Goal: Task Accomplishment & Management: Complete application form

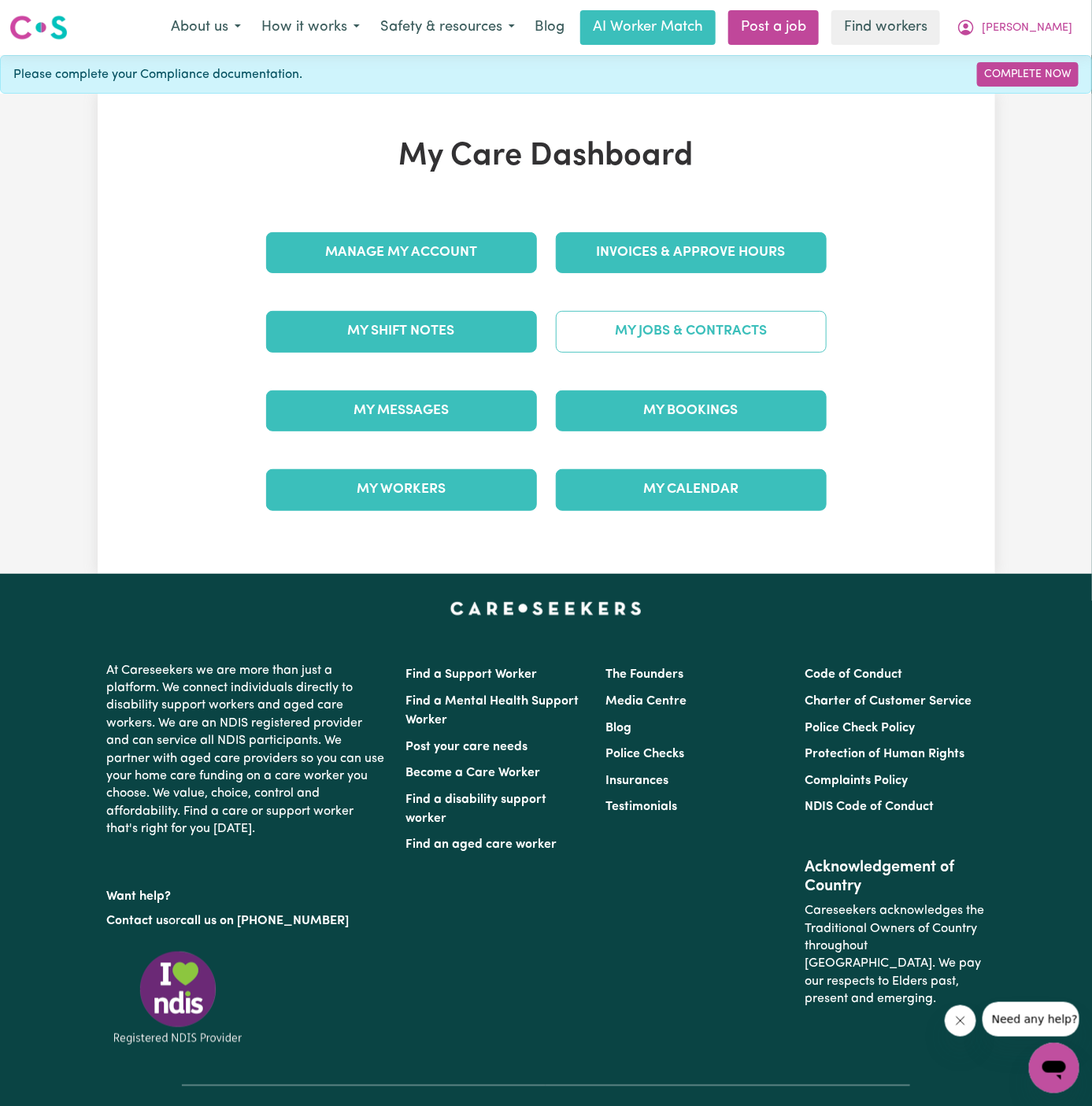
click at [684, 323] on link "My Jobs & Contracts" at bounding box center [691, 331] width 271 height 41
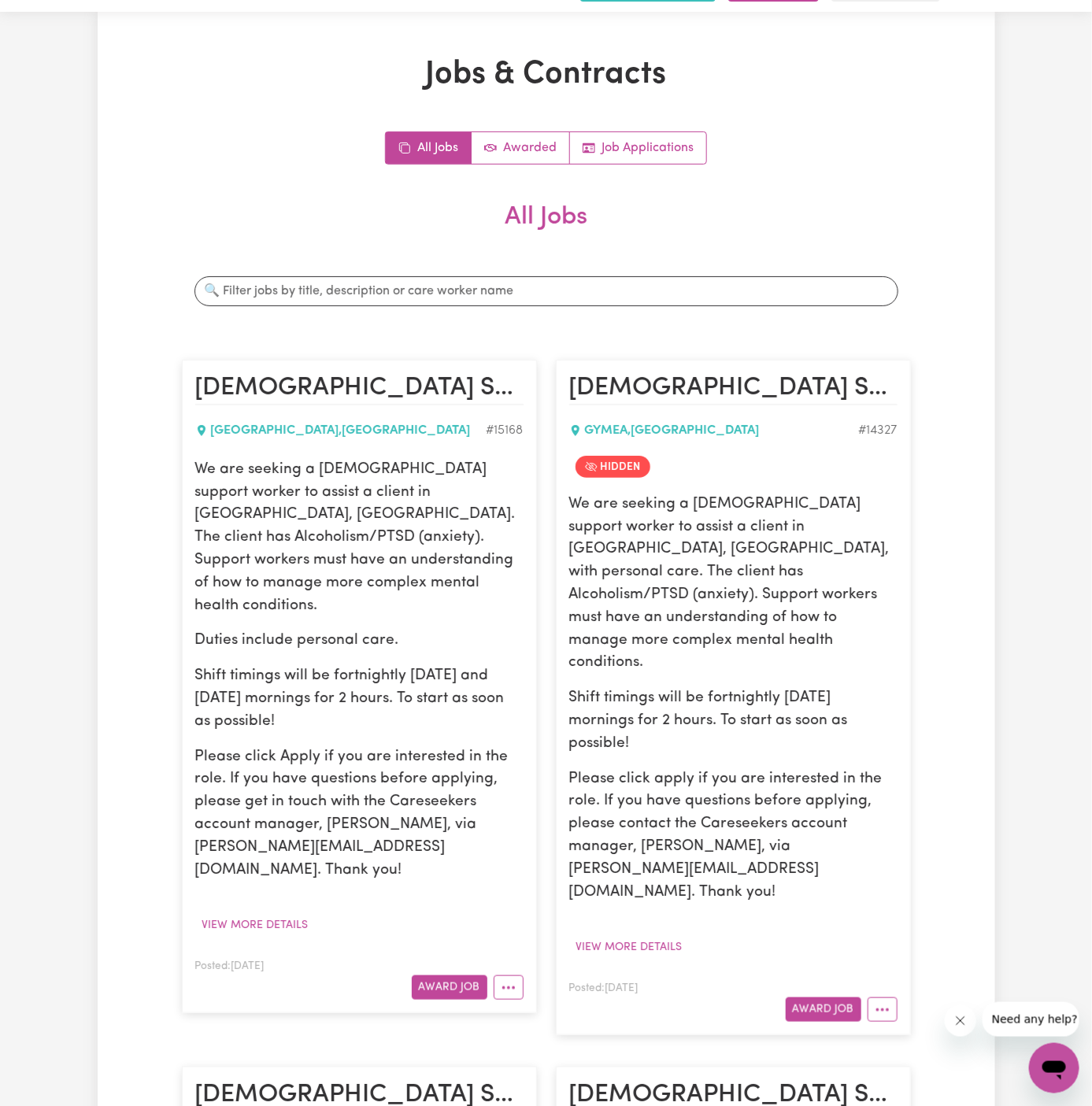
scroll to position [333, 0]
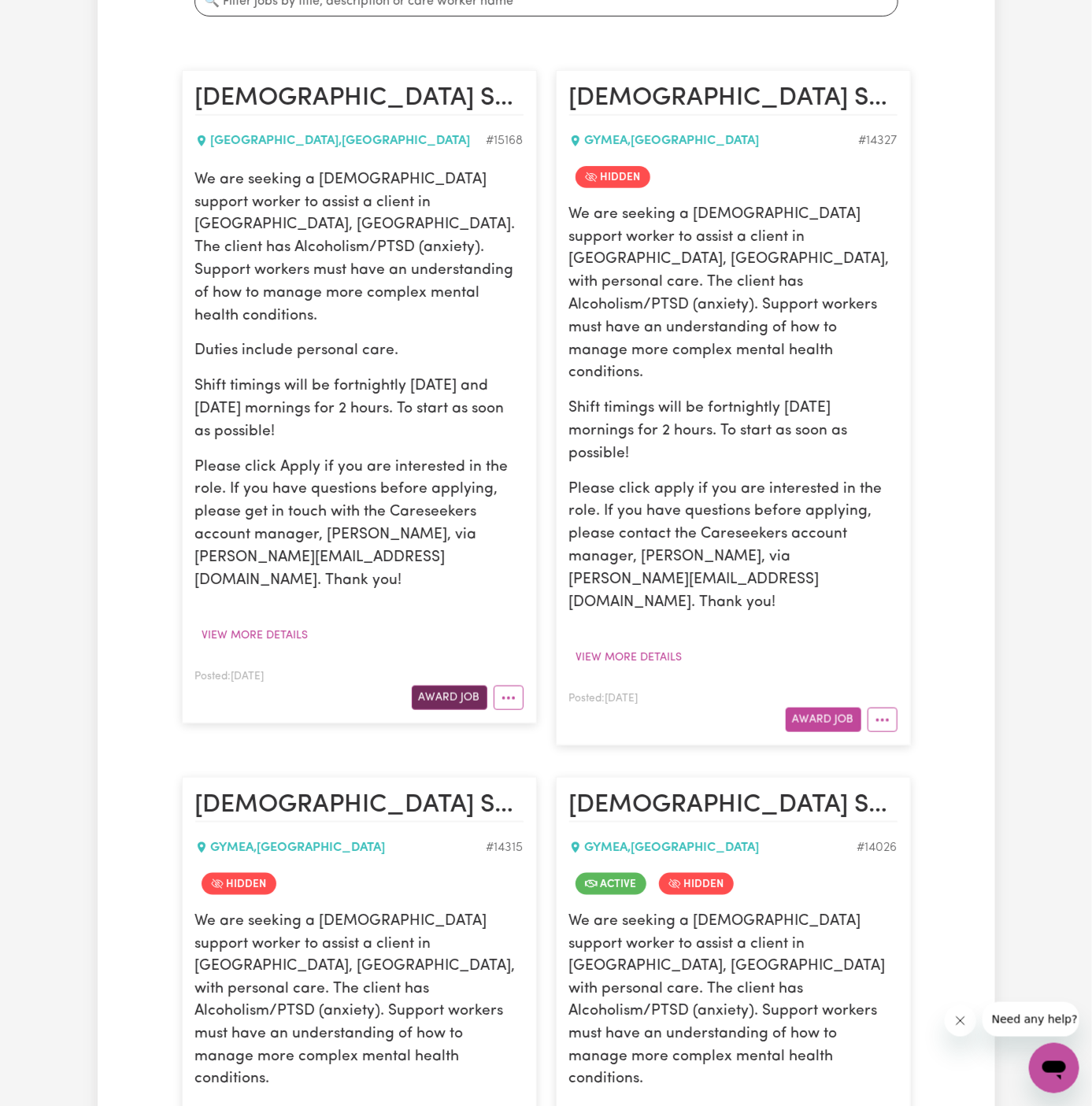
click at [462, 686] on button "Award Job" at bounding box center [449, 698] width 75 height 24
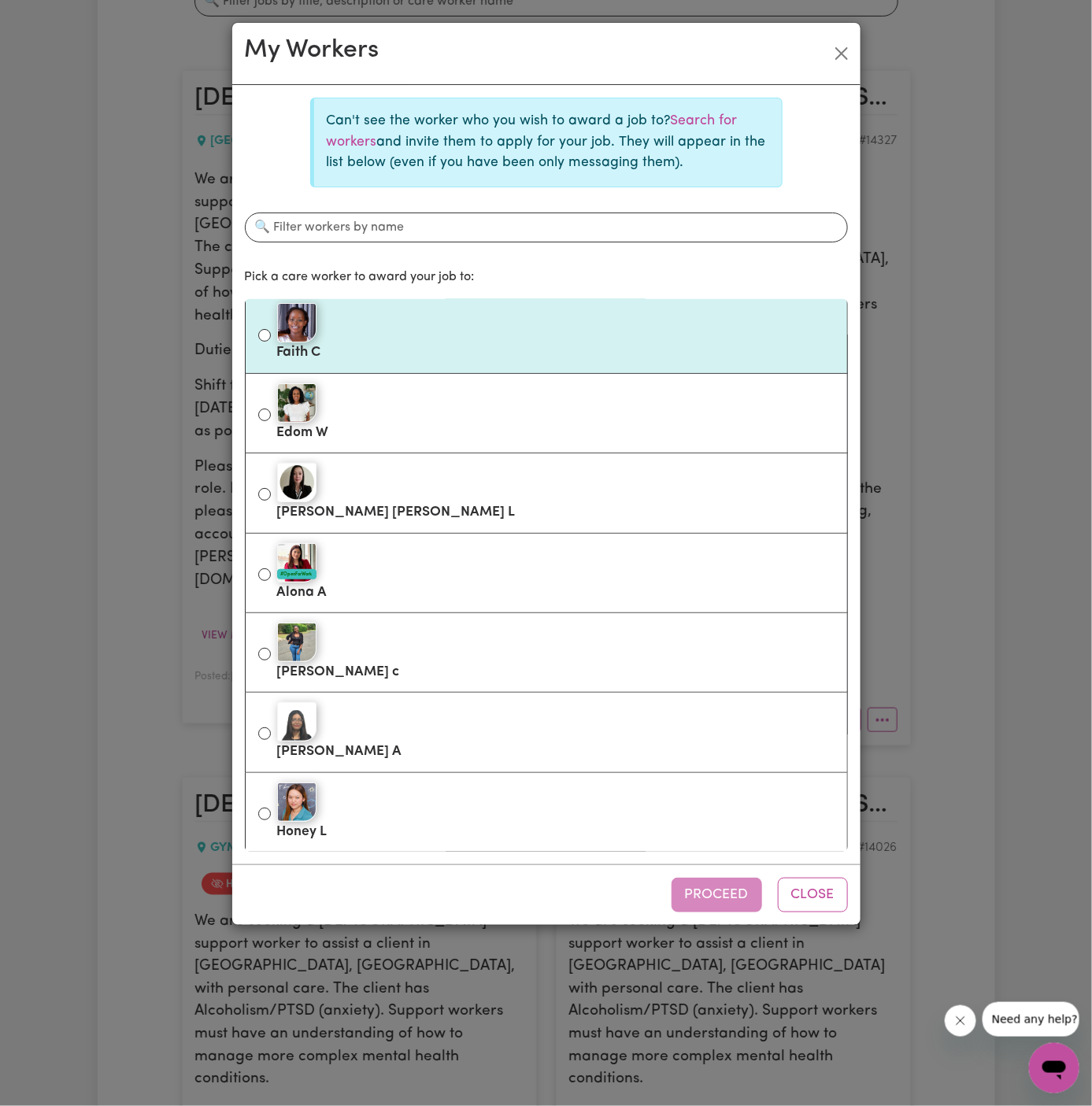
scroll to position [0, 0]
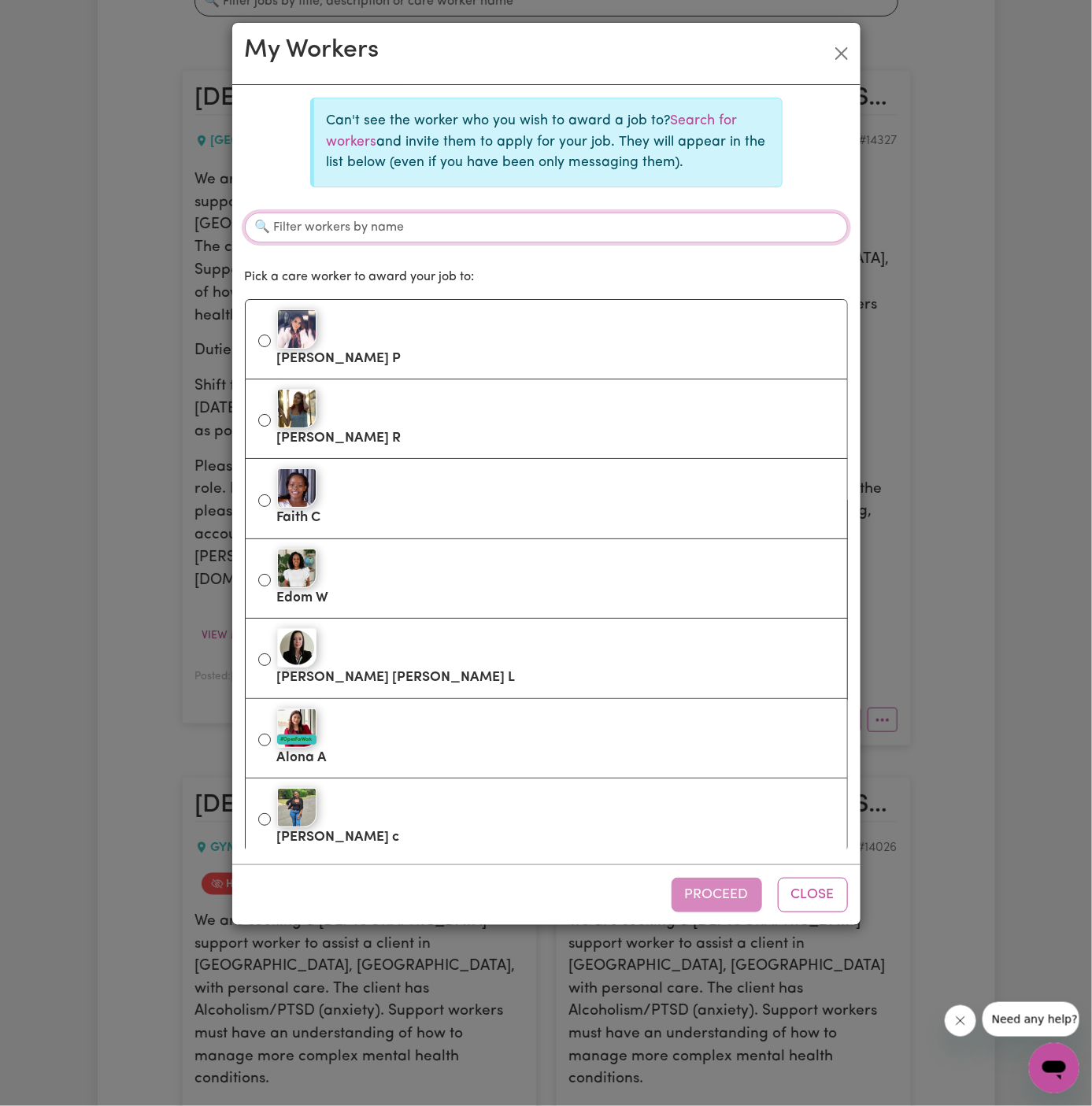
click at [497, 216] on input "Filter workers by name" at bounding box center [546, 227] width 603 height 30
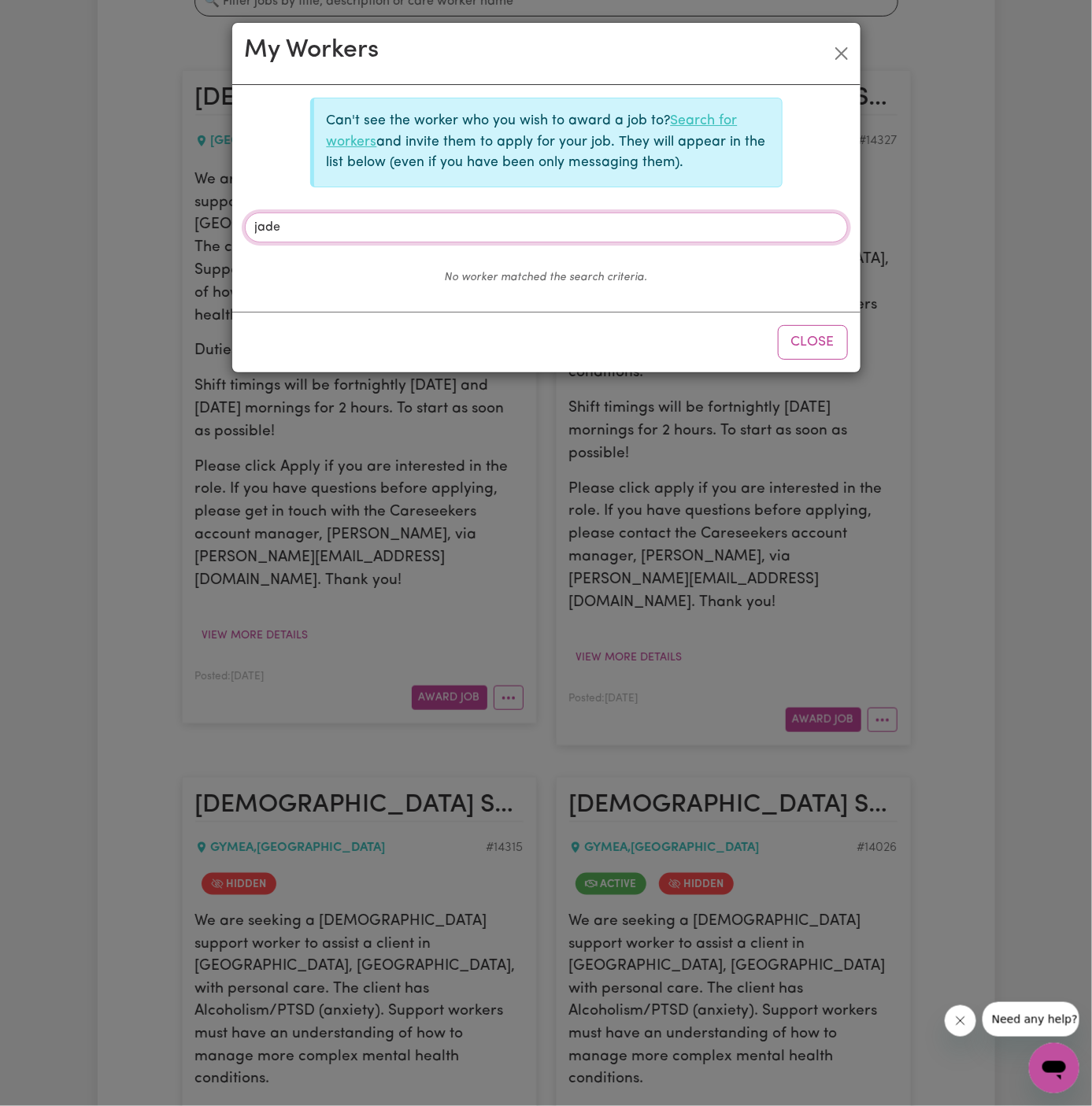
type input "jade"
click at [700, 125] on link "Search for workers" at bounding box center [532, 131] width 411 height 34
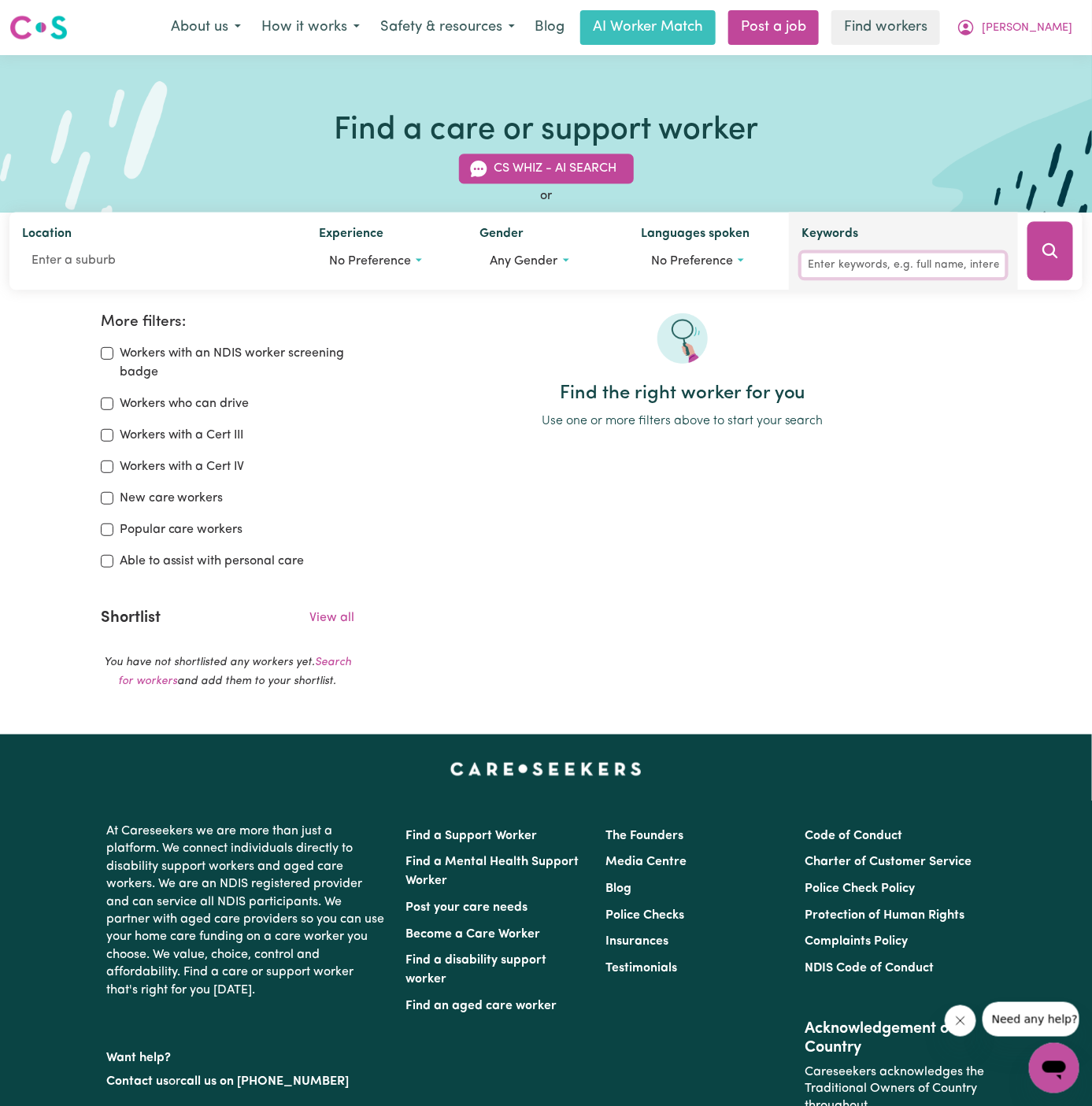
click at [885, 273] on input "Keywords" at bounding box center [903, 266] width 204 height 24
type input "h"
click at [1048, 255] on icon "Search" at bounding box center [1049, 251] width 15 height 15
click at [922, 259] on input "jade" at bounding box center [903, 266] width 204 height 24
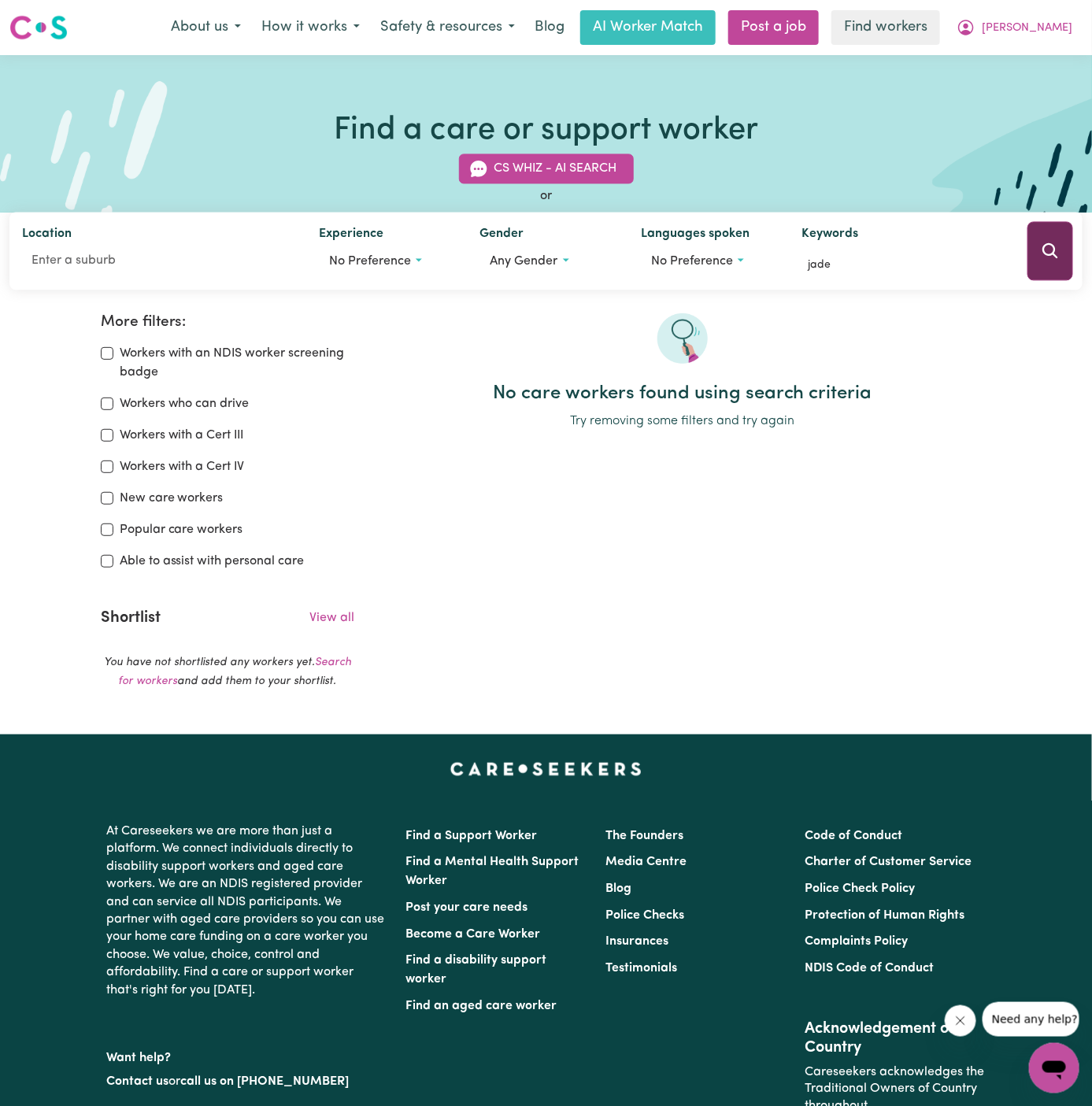
click at [1035, 260] on button "Search" at bounding box center [1050, 251] width 45 height 59
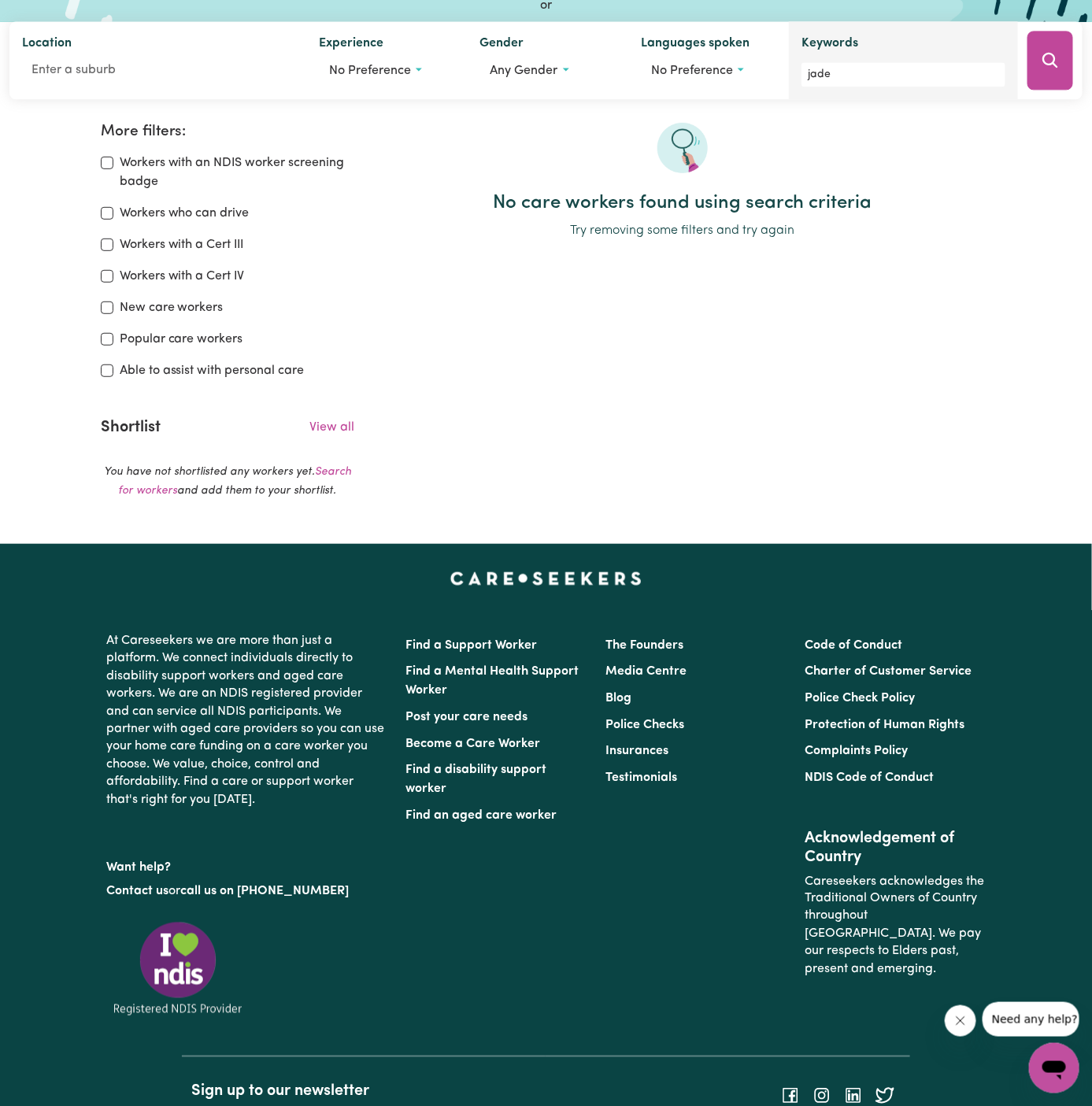
scroll to position [133, 0]
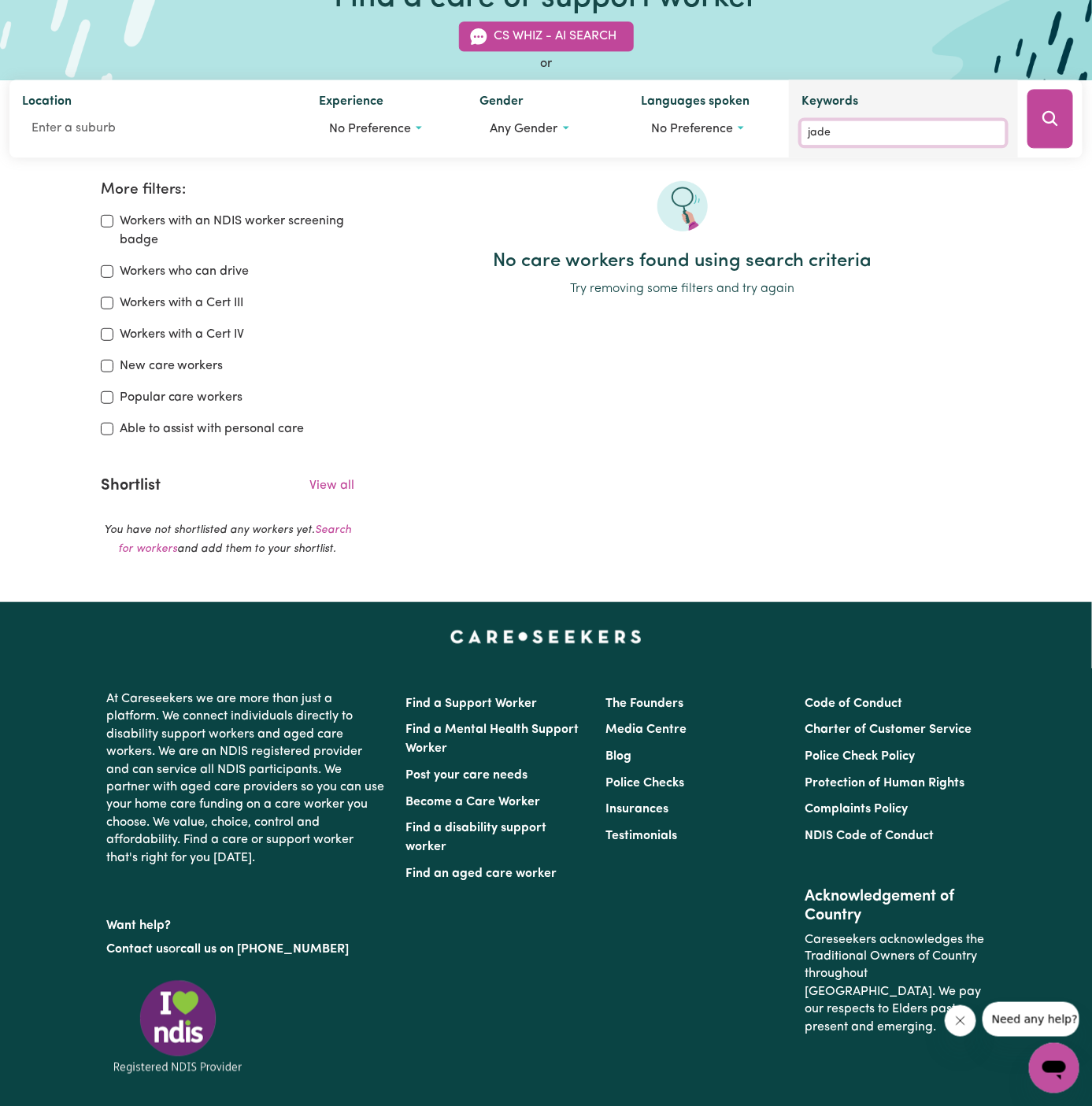
click at [866, 137] on input "jade" at bounding box center [903, 133] width 204 height 24
type input "newberry"
click at [1037, 113] on button "Search" at bounding box center [1050, 119] width 45 height 59
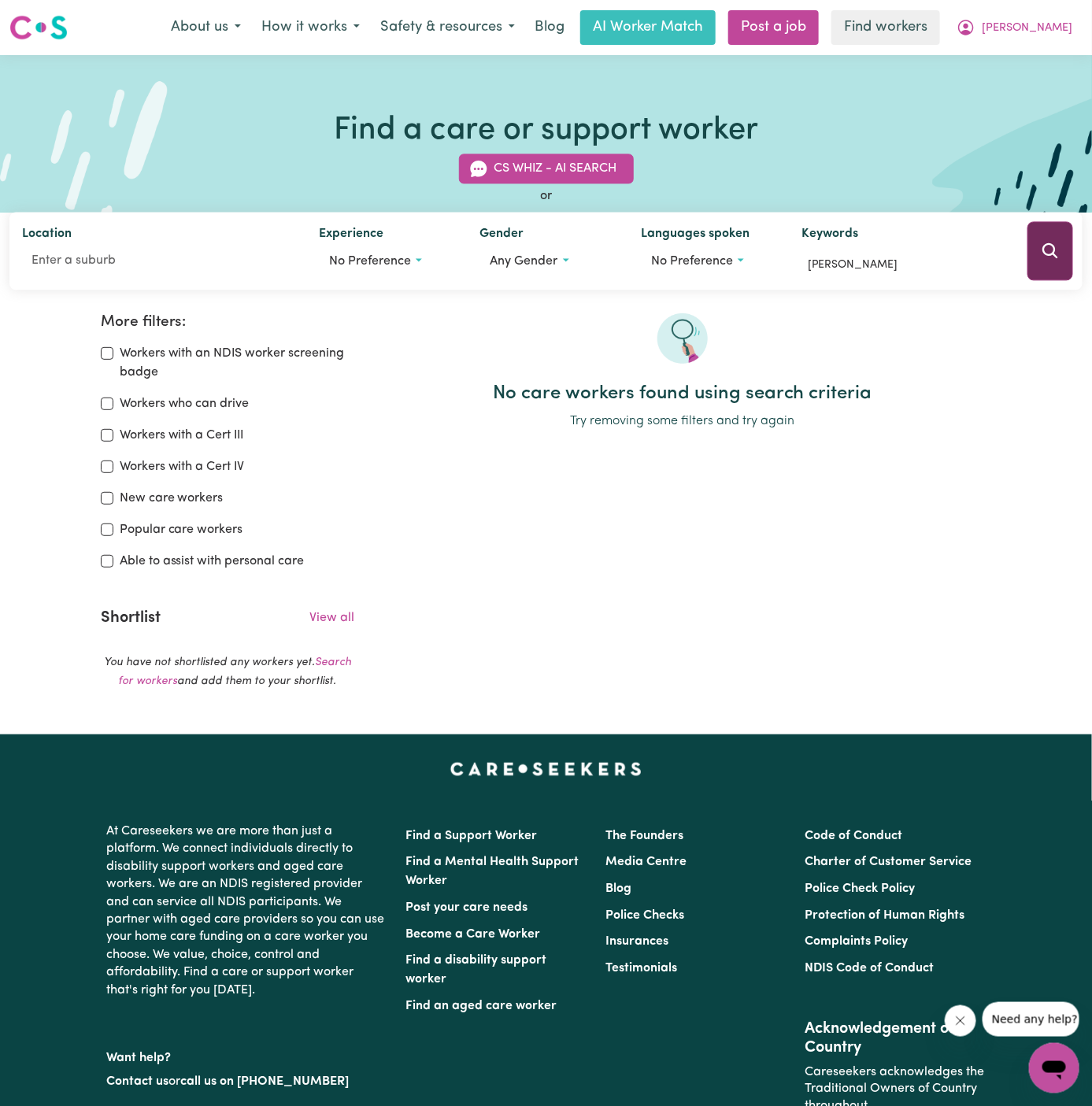
click at [1048, 249] on icon "Search" at bounding box center [1049, 251] width 19 height 19
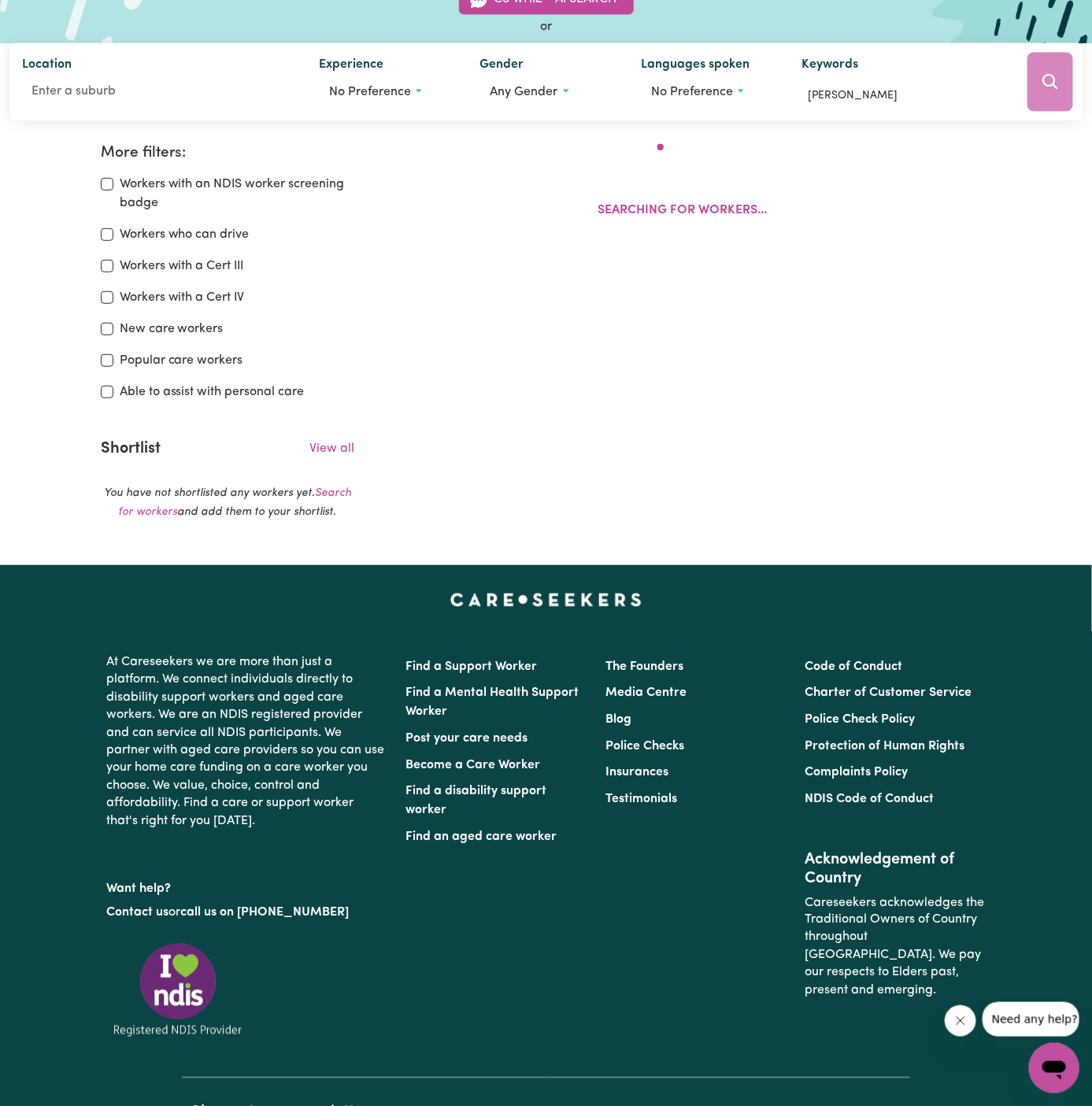
scroll to position [262, 0]
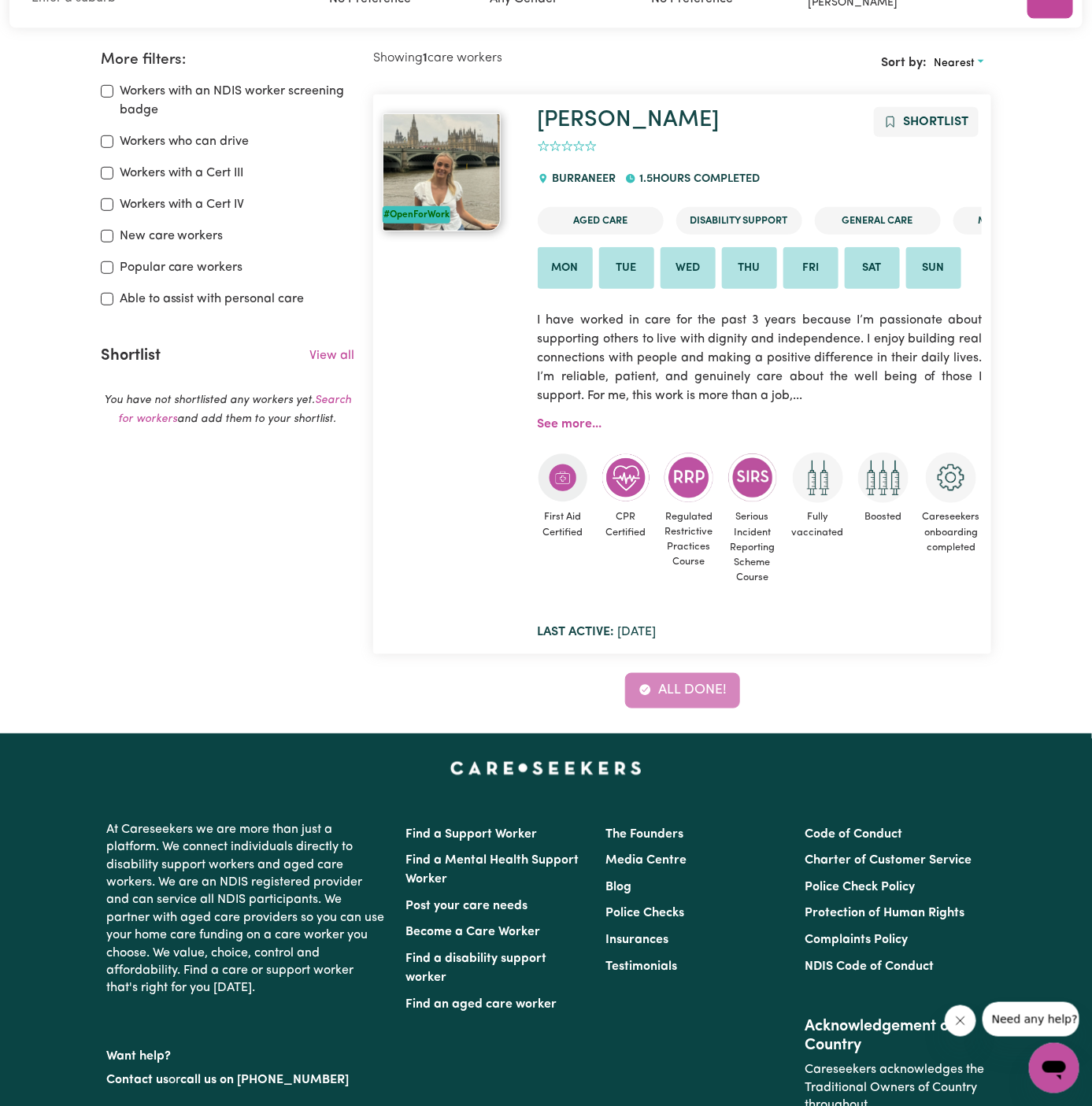
click at [584, 416] on div "Jade Shortlist 0 BURRANEER 1.5 hours completed Aged Care Disability Support Gen…" at bounding box center [760, 374] width 464 height 534
click at [573, 430] on div "Jade Shortlist 0 BURRANEER 1.5 hours completed Aged Care Disability Support Gen…" at bounding box center [760, 374] width 464 height 534
click at [579, 419] on link "See more..." at bounding box center [570, 424] width 65 height 13
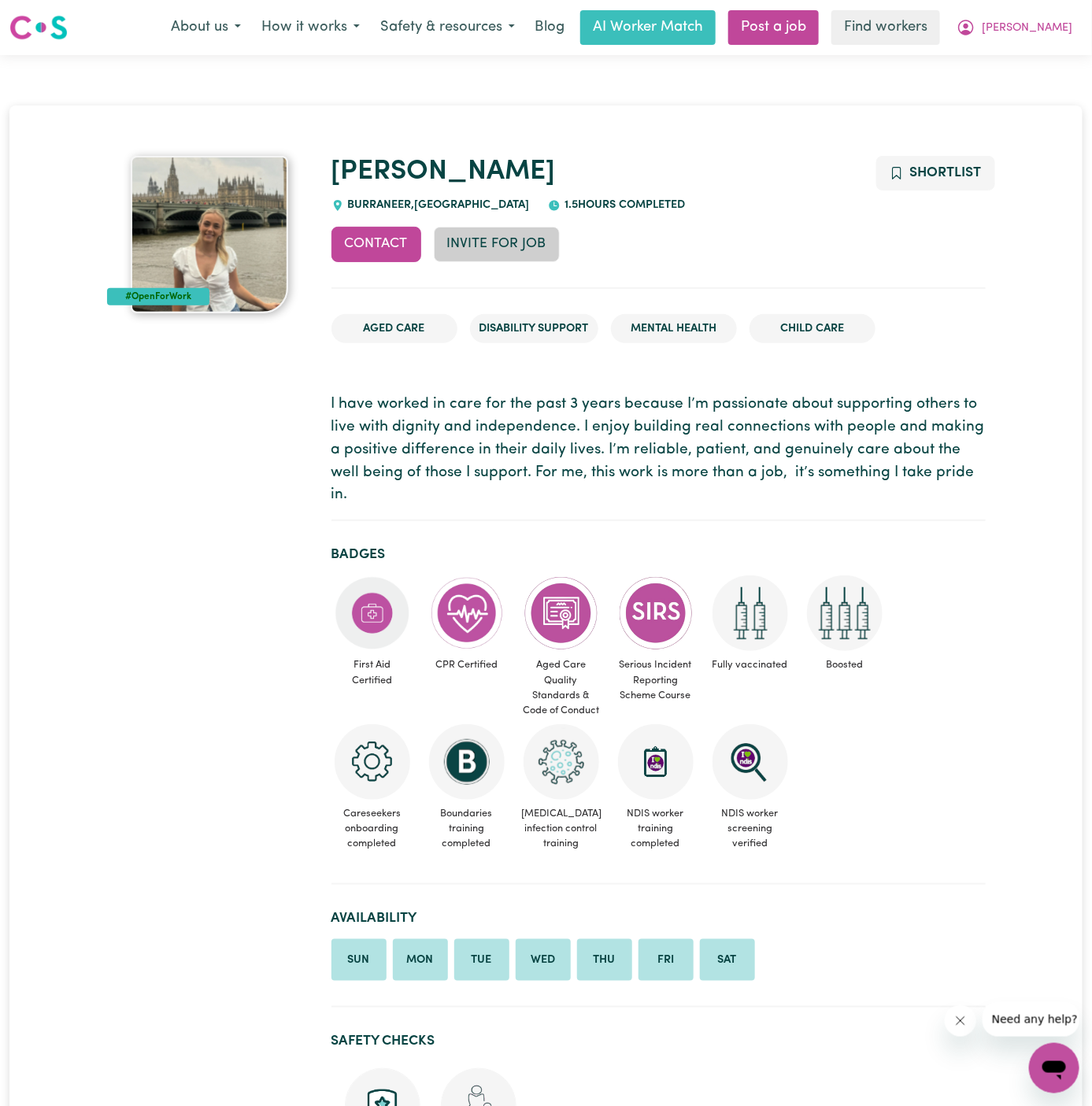
click at [487, 232] on button "Invite for Job" at bounding box center [497, 243] width 126 height 35
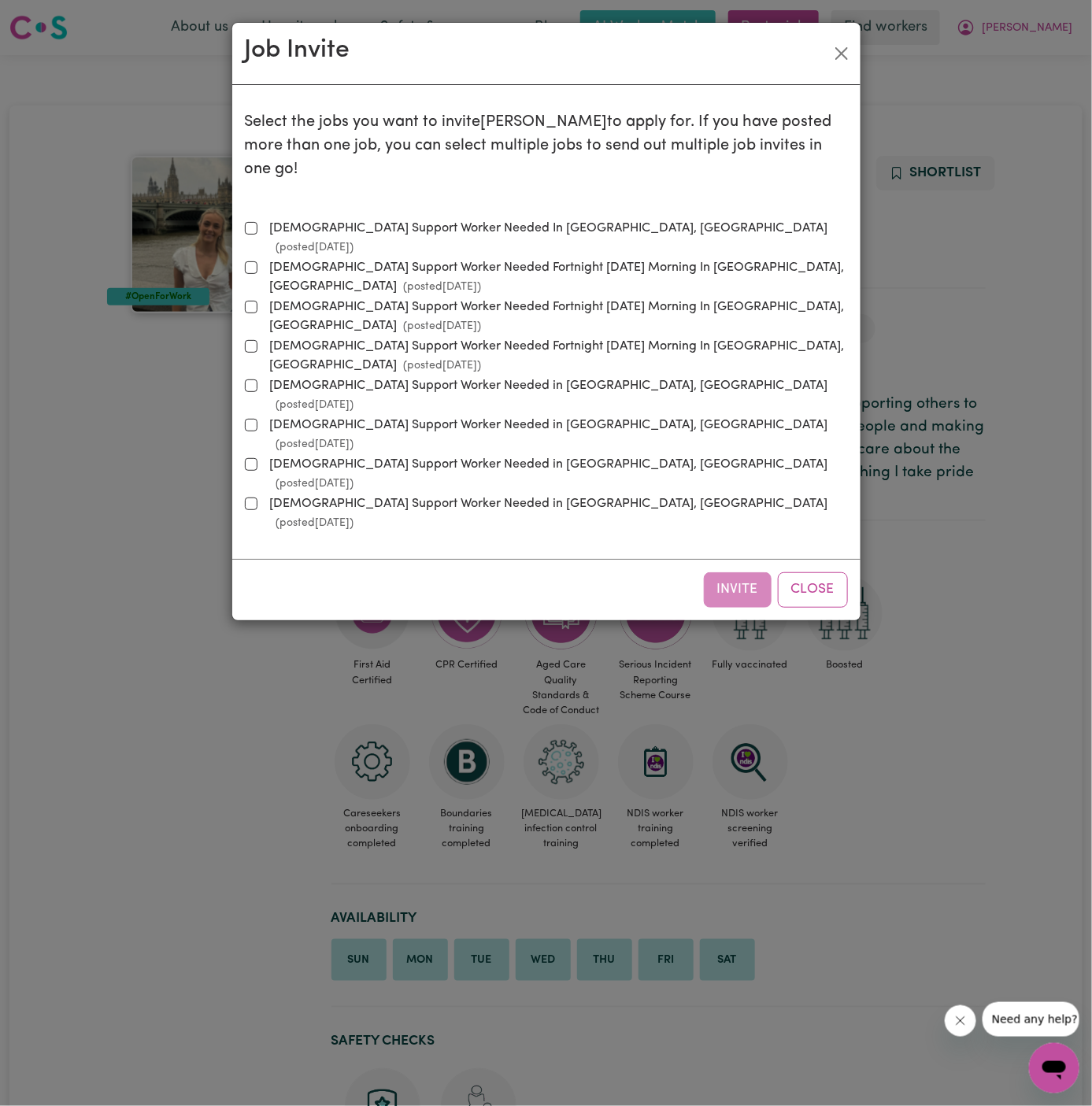
click at [414, 219] on label "Female Support Worker Needed In Gymea, NSW (posted Sep 29 2025 )" at bounding box center [555, 238] width 584 height 38
click at [257, 222] on input "Female Support Worker Needed In Gymea, NSW (posted Sep 29 2025 )" at bounding box center [251, 229] width 13 height 13
checkbox input "true"
click at [753, 572] on button "Invite" at bounding box center [738, 589] width 68 height 35
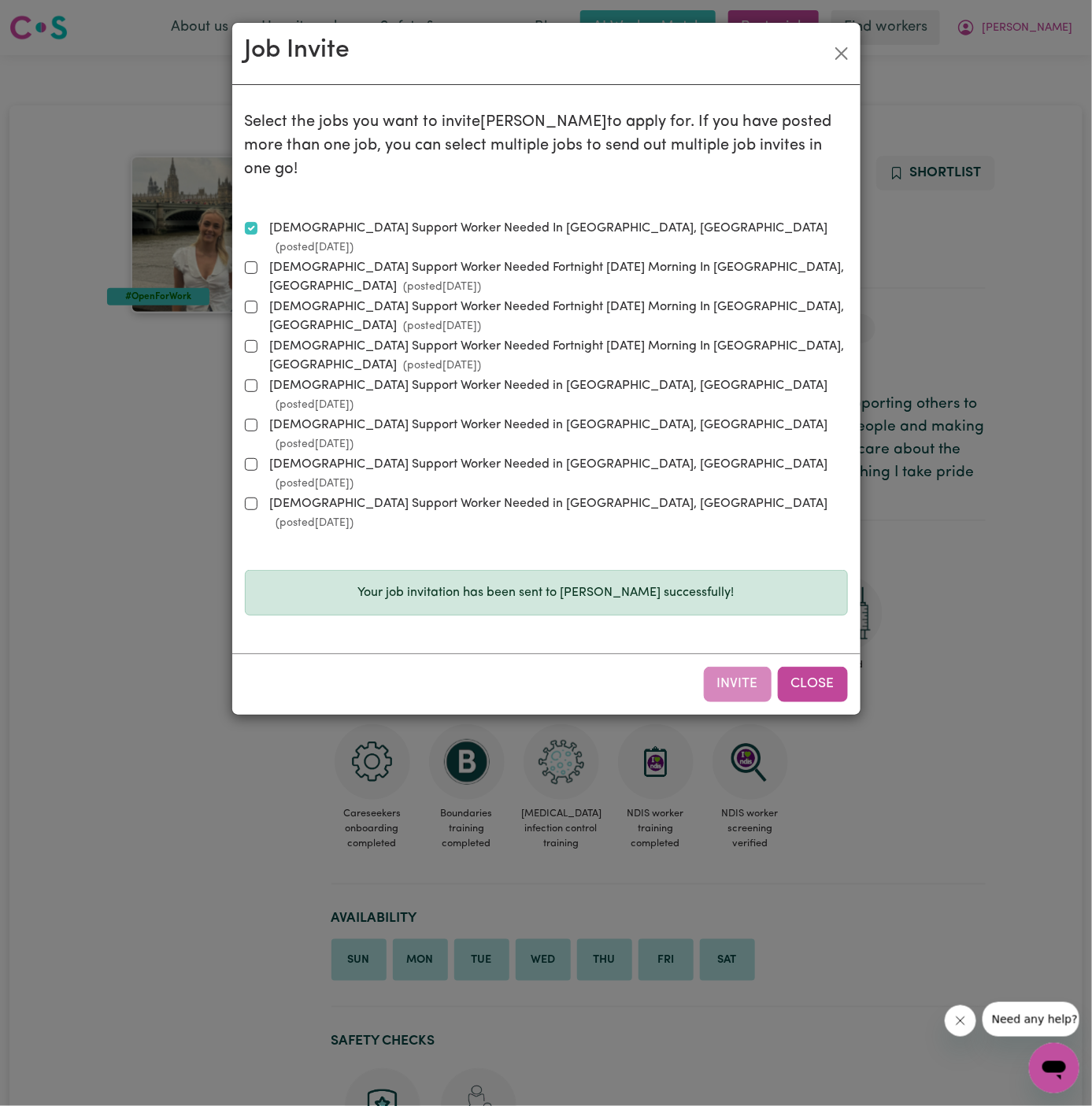
click at [824, 667] on button "Close" at bounding box center [812, 684] width 70 height 35
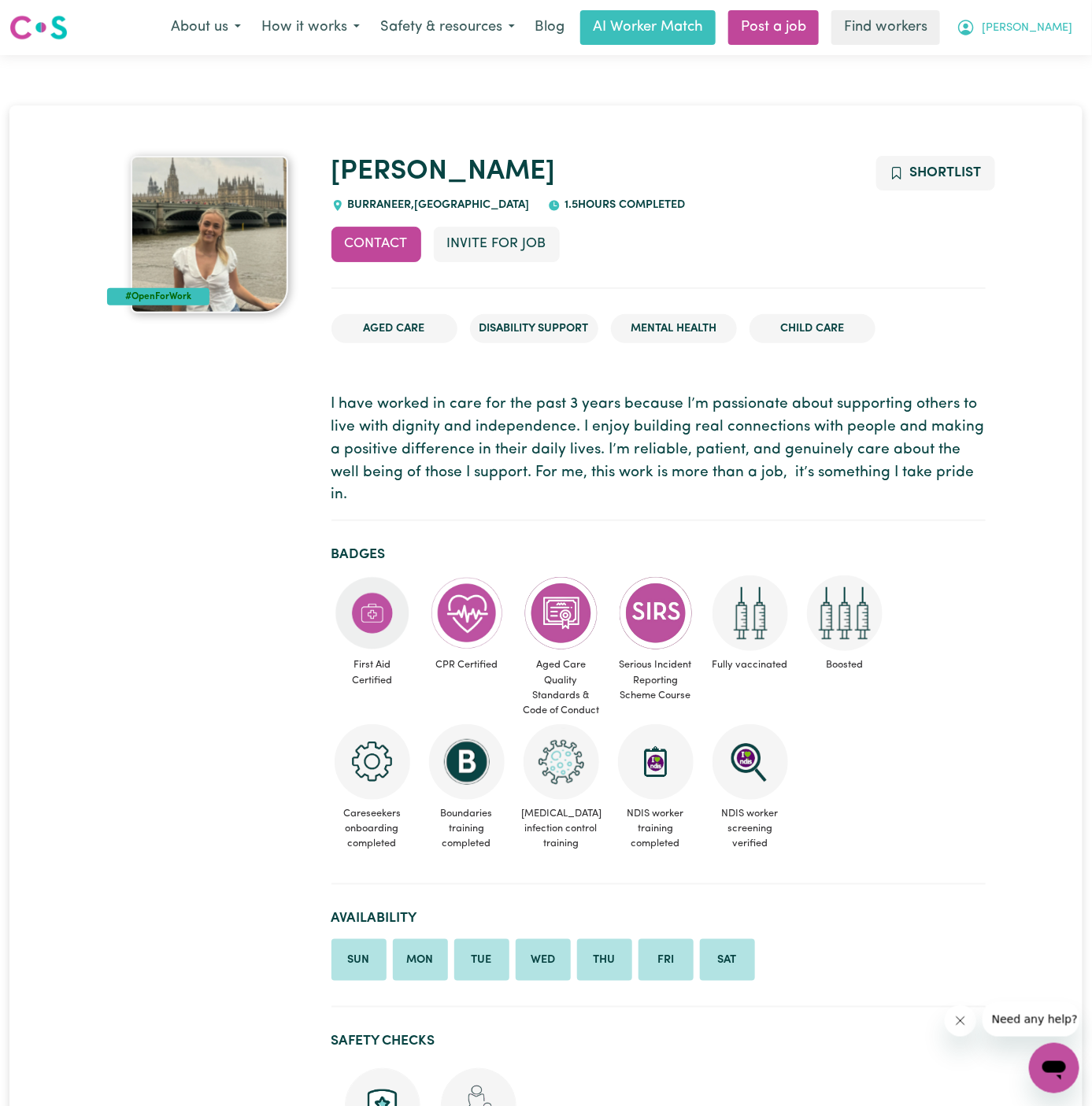
click at [1058, 19] on span "David" at bounding box center [1027, 27] width 91 height 17
click at [1058, 48] on link "My Dashboard" at bounding box center [1019, 61] width 124 height 30
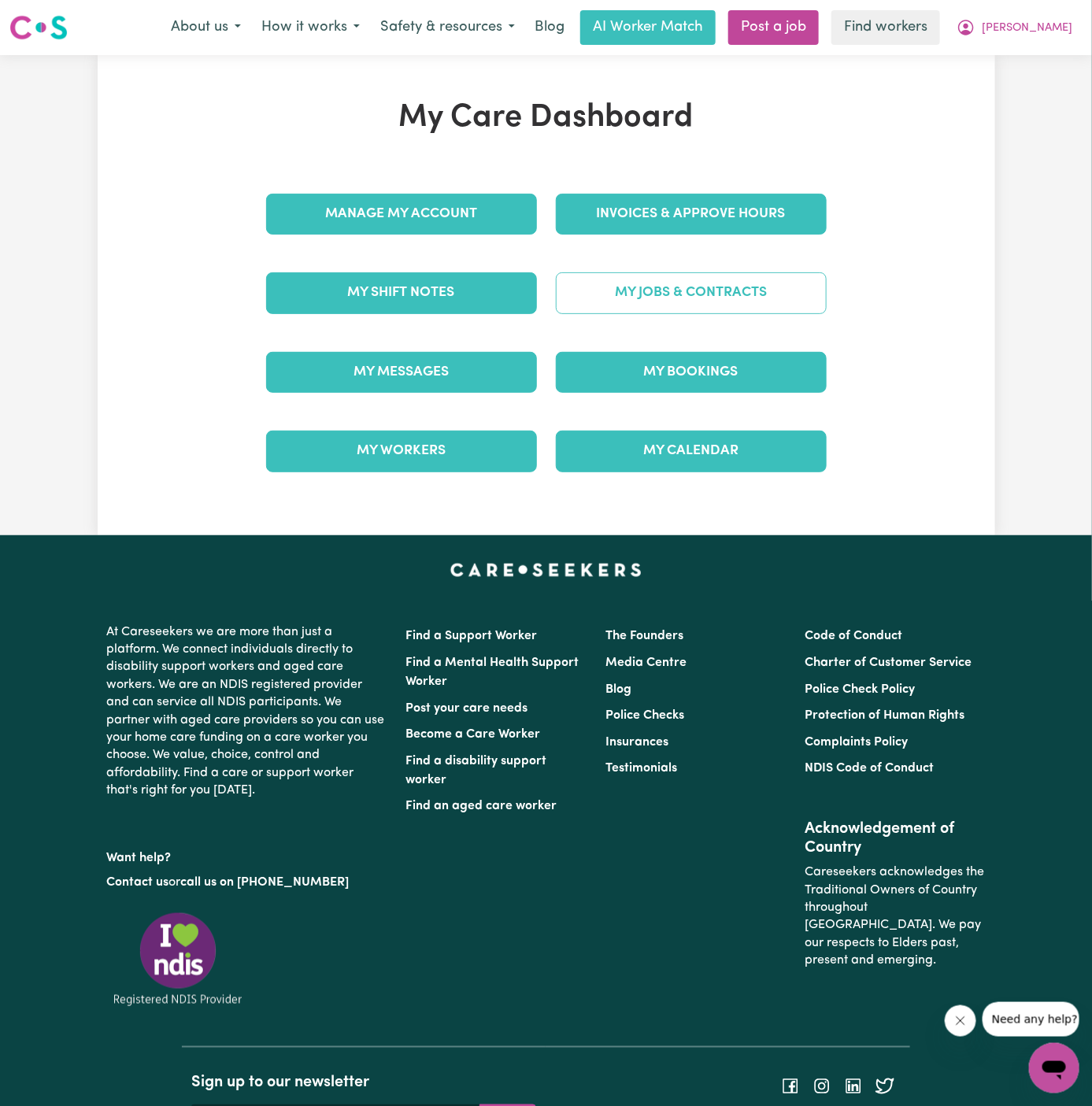
click at [690, 302] on div "My Jobs & Contracts" at bounding box center [691, 293] width 289 height 78
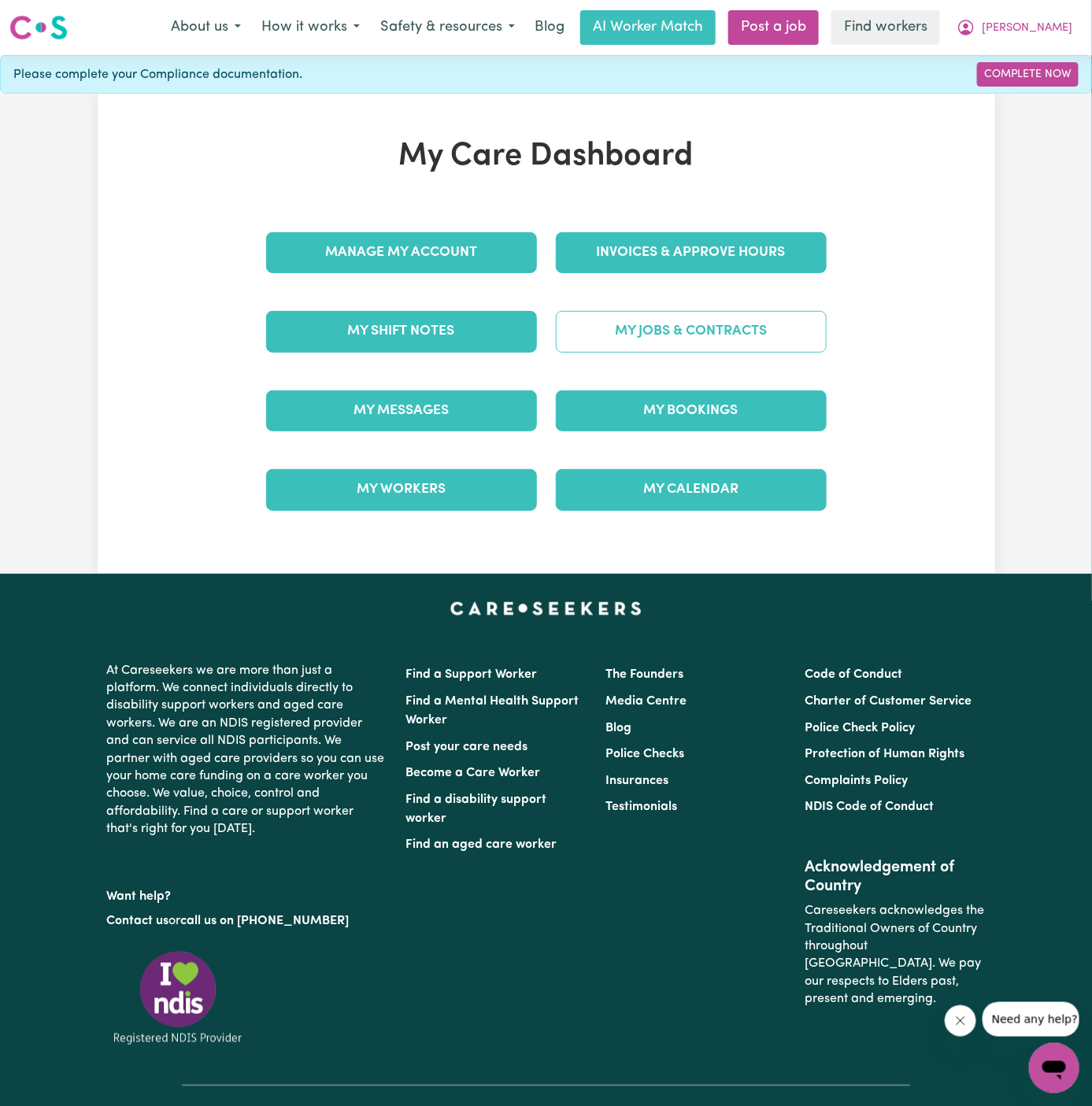
click at [677, 315] on link "My Jobs & Contracts" at bounding box center [691, 331] width 271 height 41
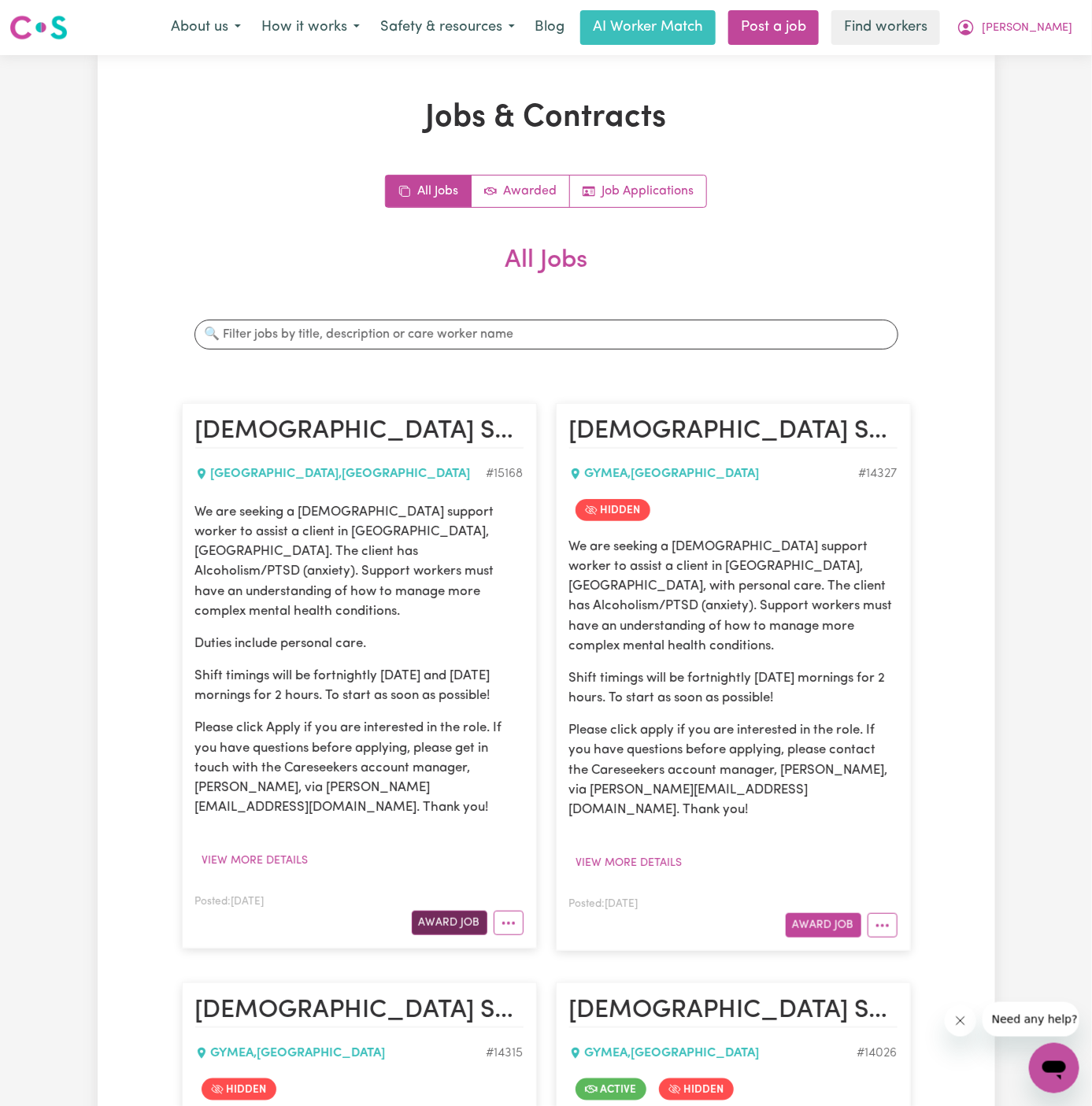
click at [457, 911] on button "Award Job" at bounding box center [449, 923] width 75 height 24
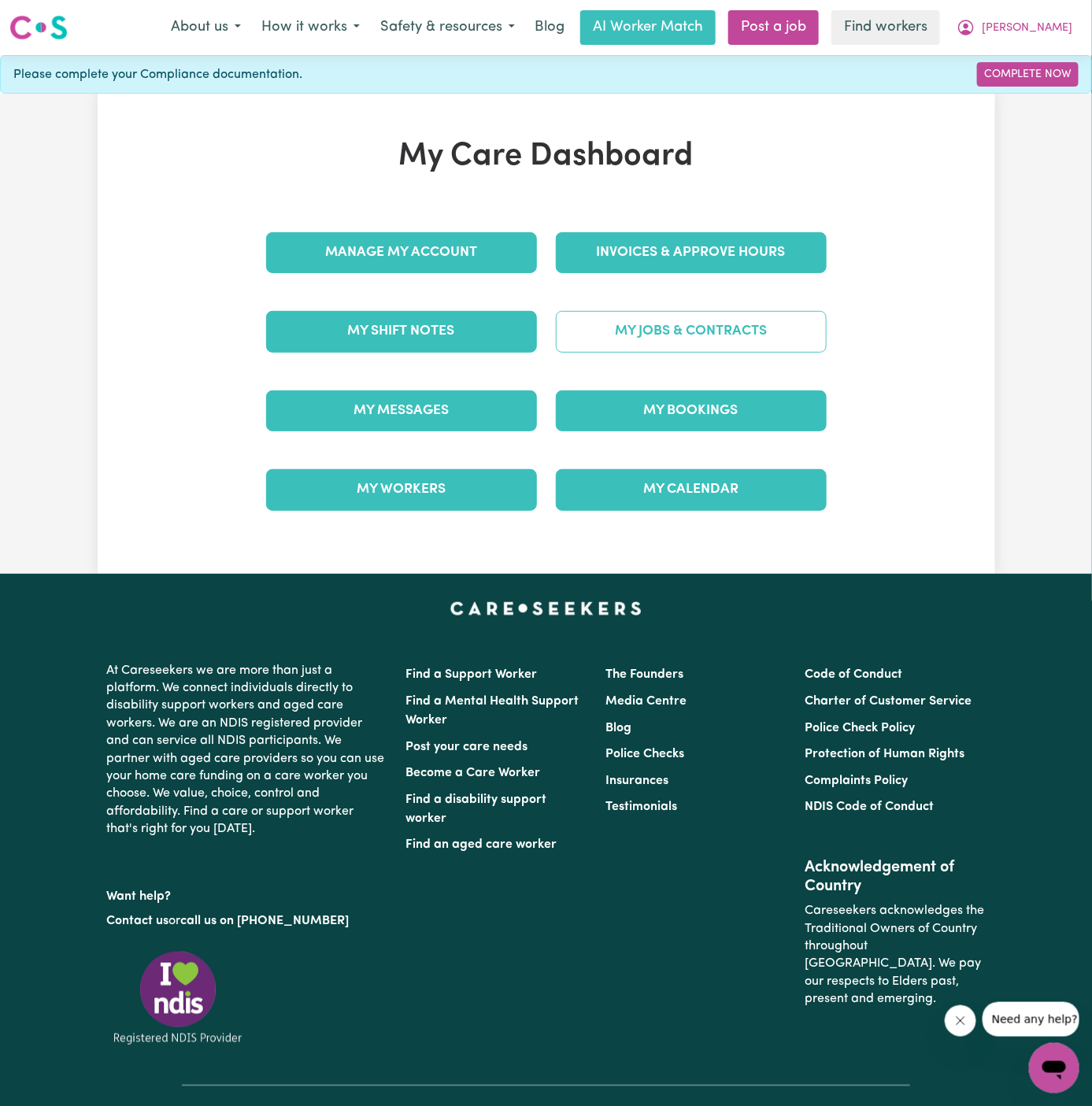
click at [686, 335] on link "My Jobs & Contracts" at bounding box center [691, 331] width 271 height 41
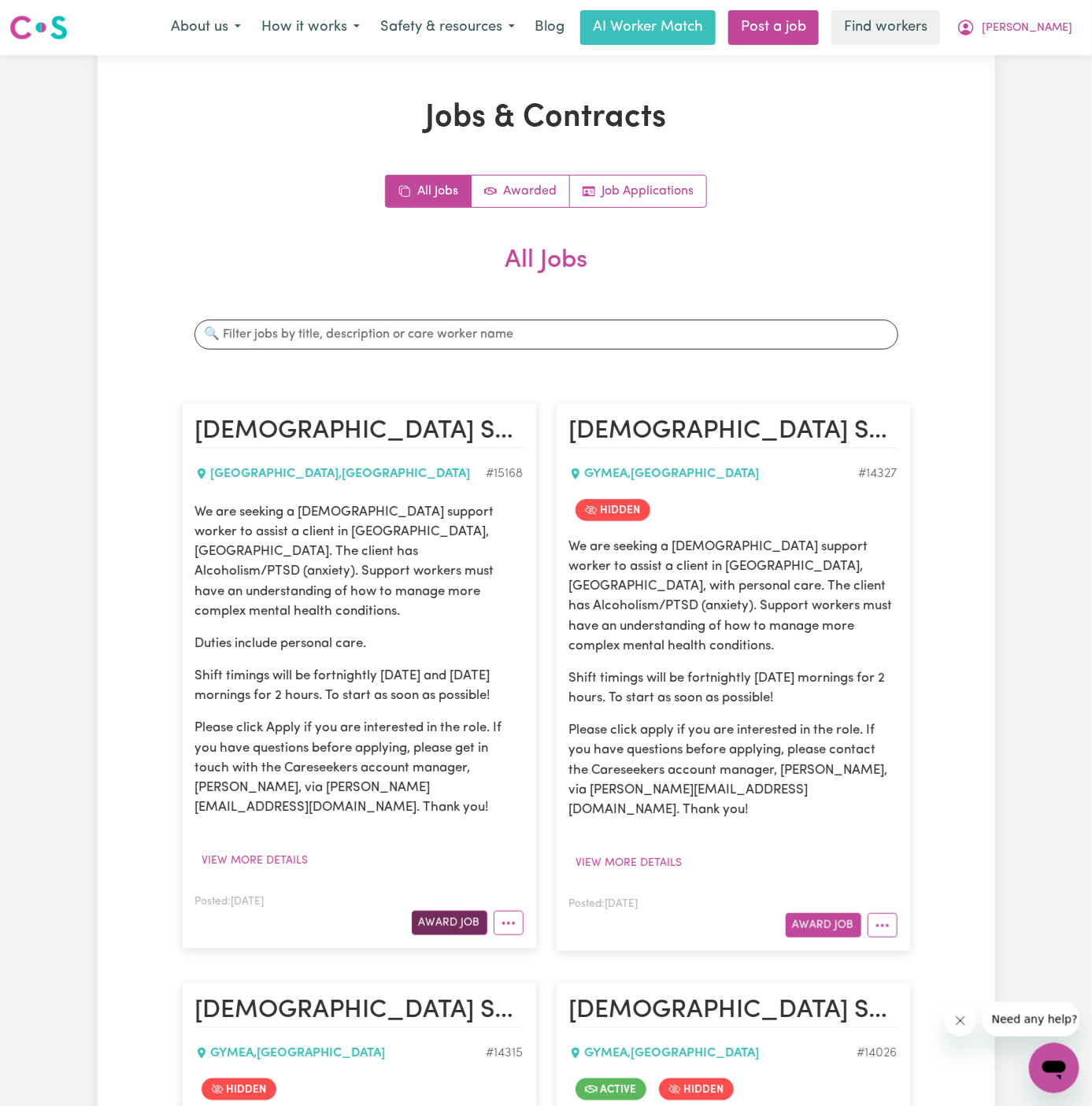
click at [453, 911] on button "Award Job" at bounding box center [449, 923] width 75 height 24
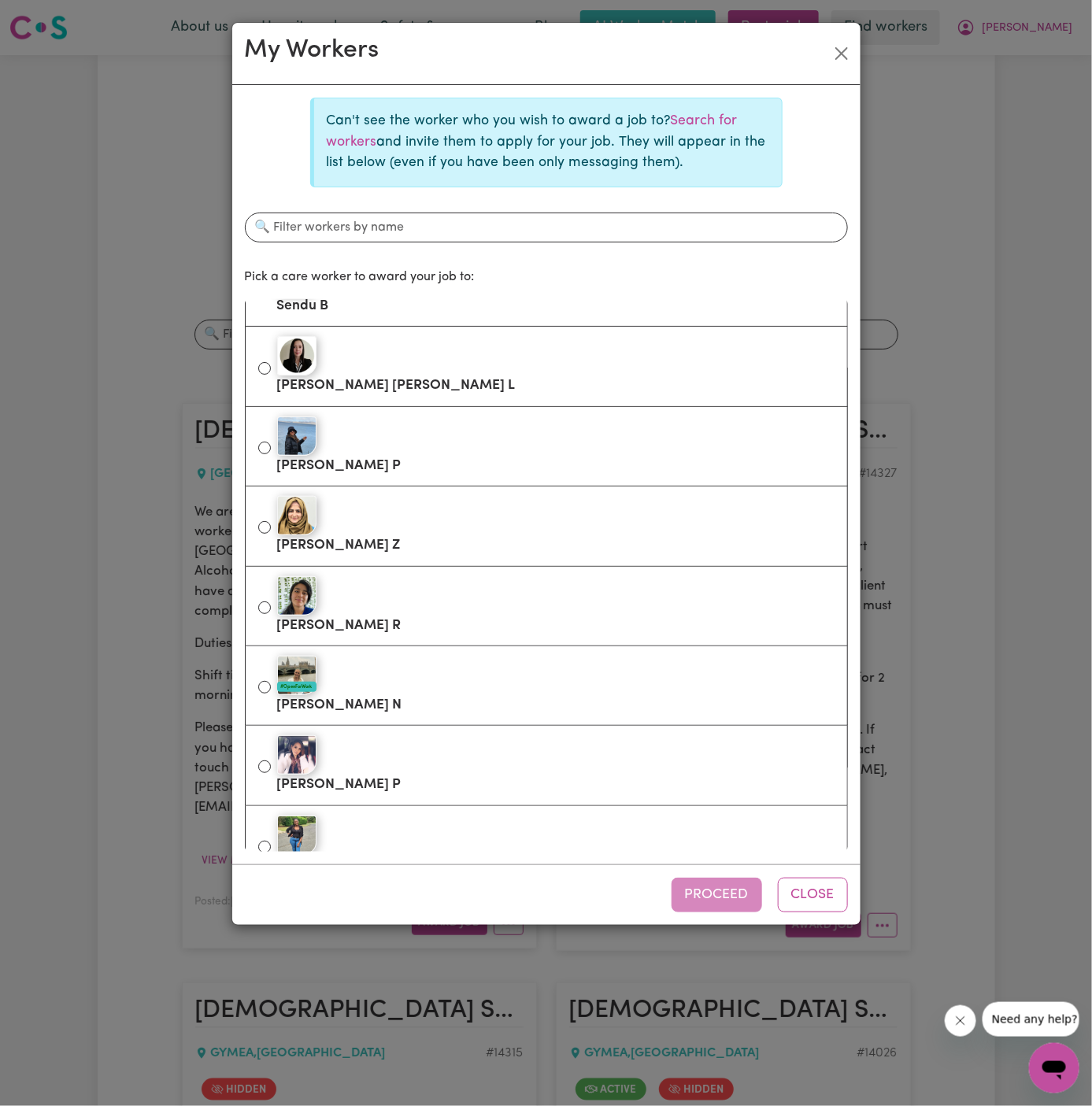
scroll to position [267, 0]
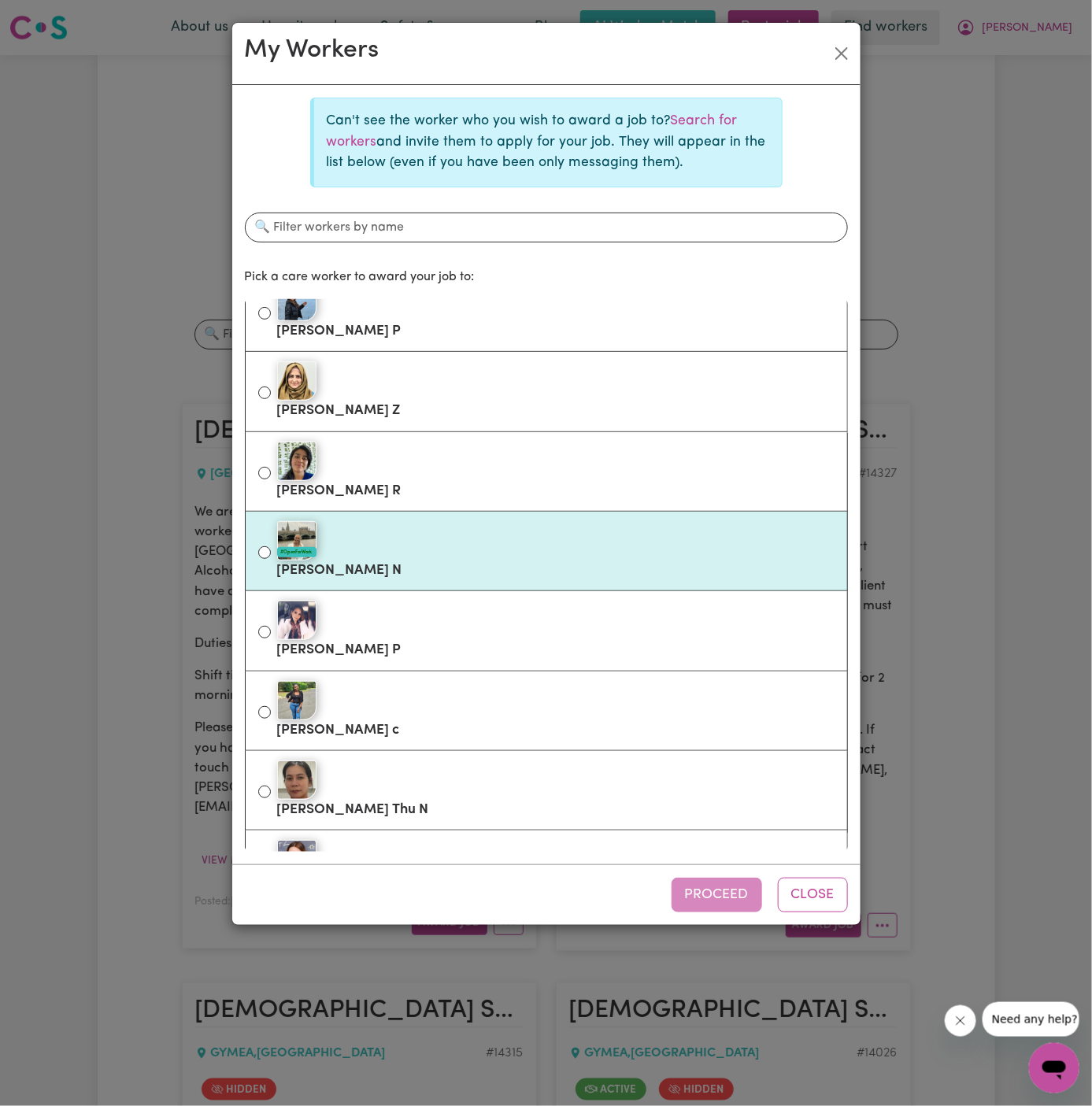
click at [420, 536] on div "#OpenForWork" at bounding box center [555, 541] width 557 height 40
click at [271, 547] on input "#OpenForWork Jade N" at bounding box center [264, 553] width 13 height 13
radio input "true"
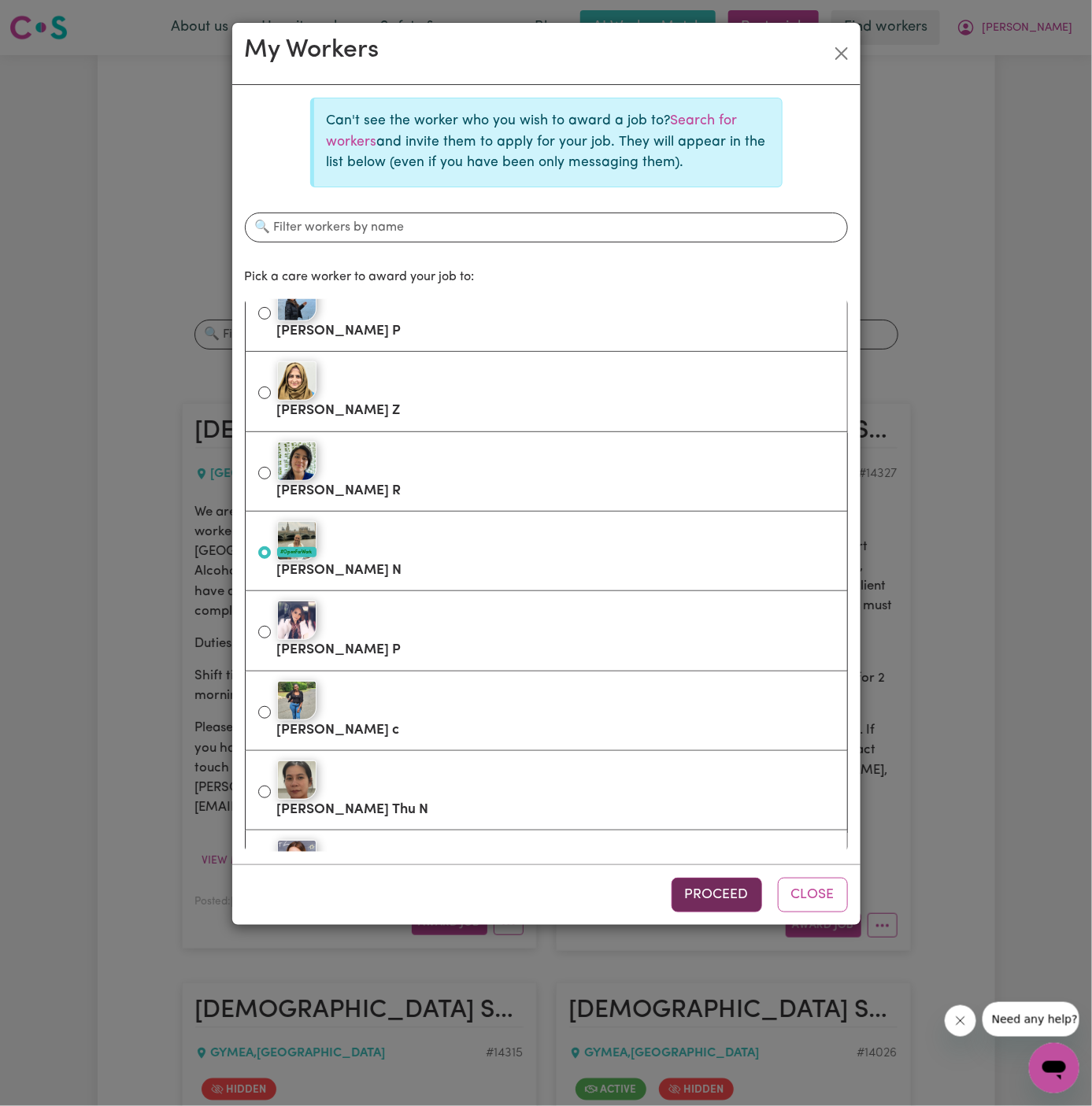
click at [736, 883] on button "Proceed" at bounding box center [717, 895] width 91 height 35
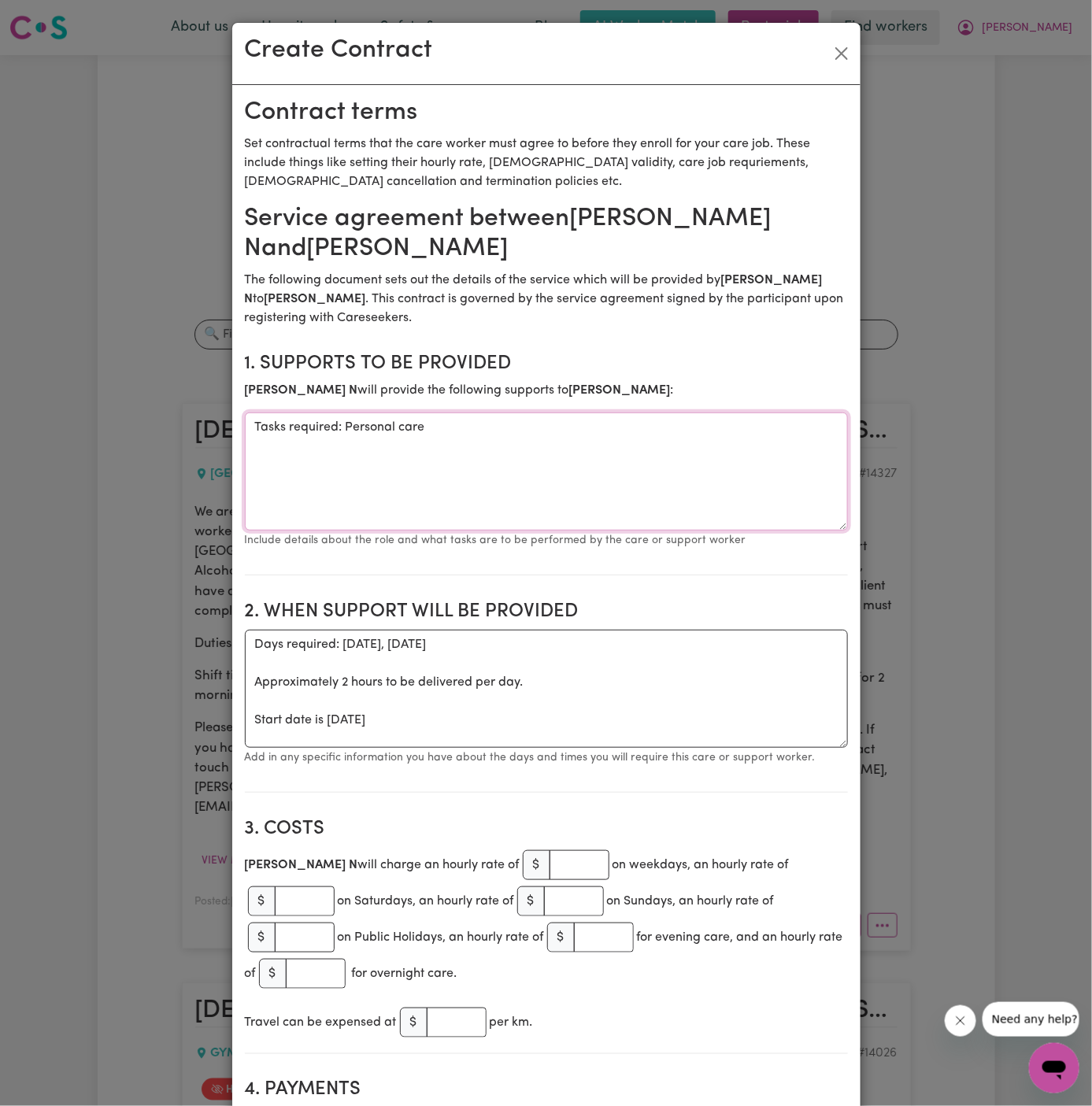
drag, startPoint x: 331, startPoint y: 402, endPoint x: 256, endPoint y: 402, distance: 75.0
click at [256, 412] on textarea "Tasks required: Personal care" at bounding box center [546, 471] width 603 height 118
type textarea "Personal care"
click at [500, 439] on textarea "Personal care" at bounding box center [546, 471] width 603 height 118
drag, startPoint x: 252, startPoint y: 692, endPoint x: 240, endPoint y: 618, distance: 75.0
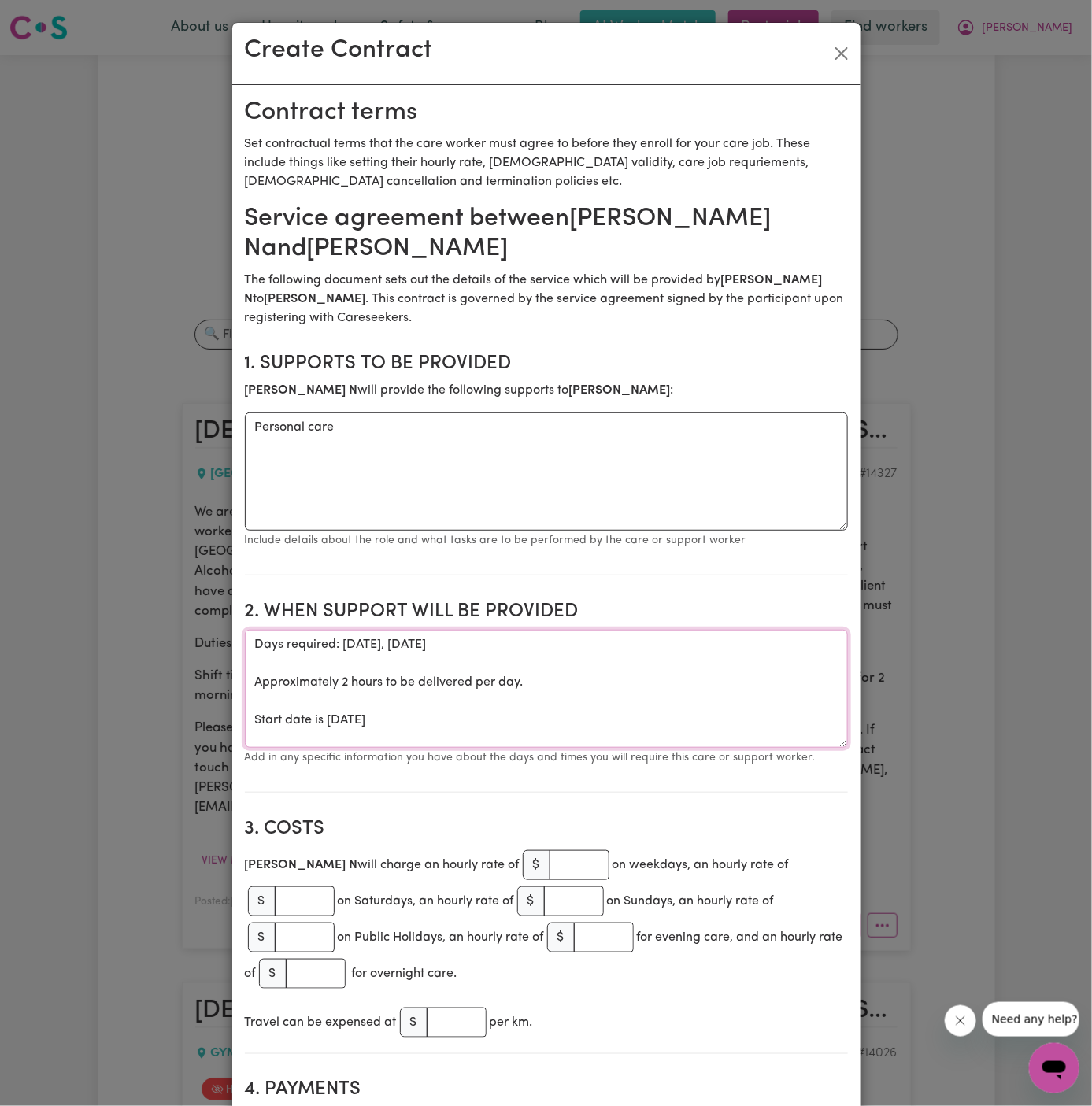
type textarea "Start date is Tuesday 30 September 2025"
click at [377, 412] on textarea "Personal care" at bounding box center [546, 471] width 603 height 118
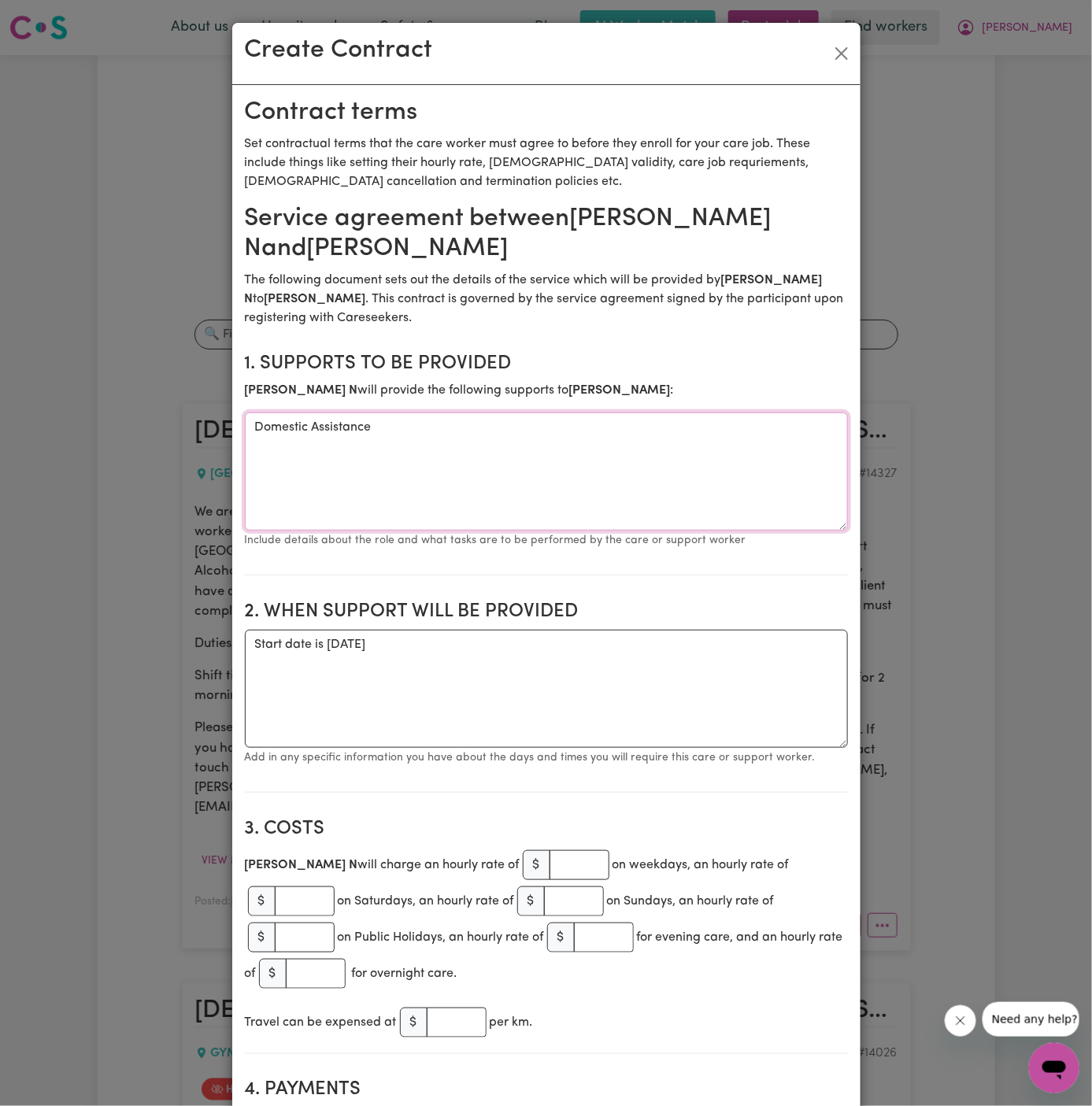
type textarea "Domestic Assistance"
click at [403, 630] on textarea "Start date is Tuesday 30 September 2025" at bounding box center [546, 689] width 603 height 118
click at [372, 630] on textarea "Start date is Tuesday 30 September 2025" at bounding box center [546, 689] width 603 height 118
click at [344, 630] on textarea "Start date is Tuesday 30 September 2025" at bounding box center [546, 689] width 603 height 118
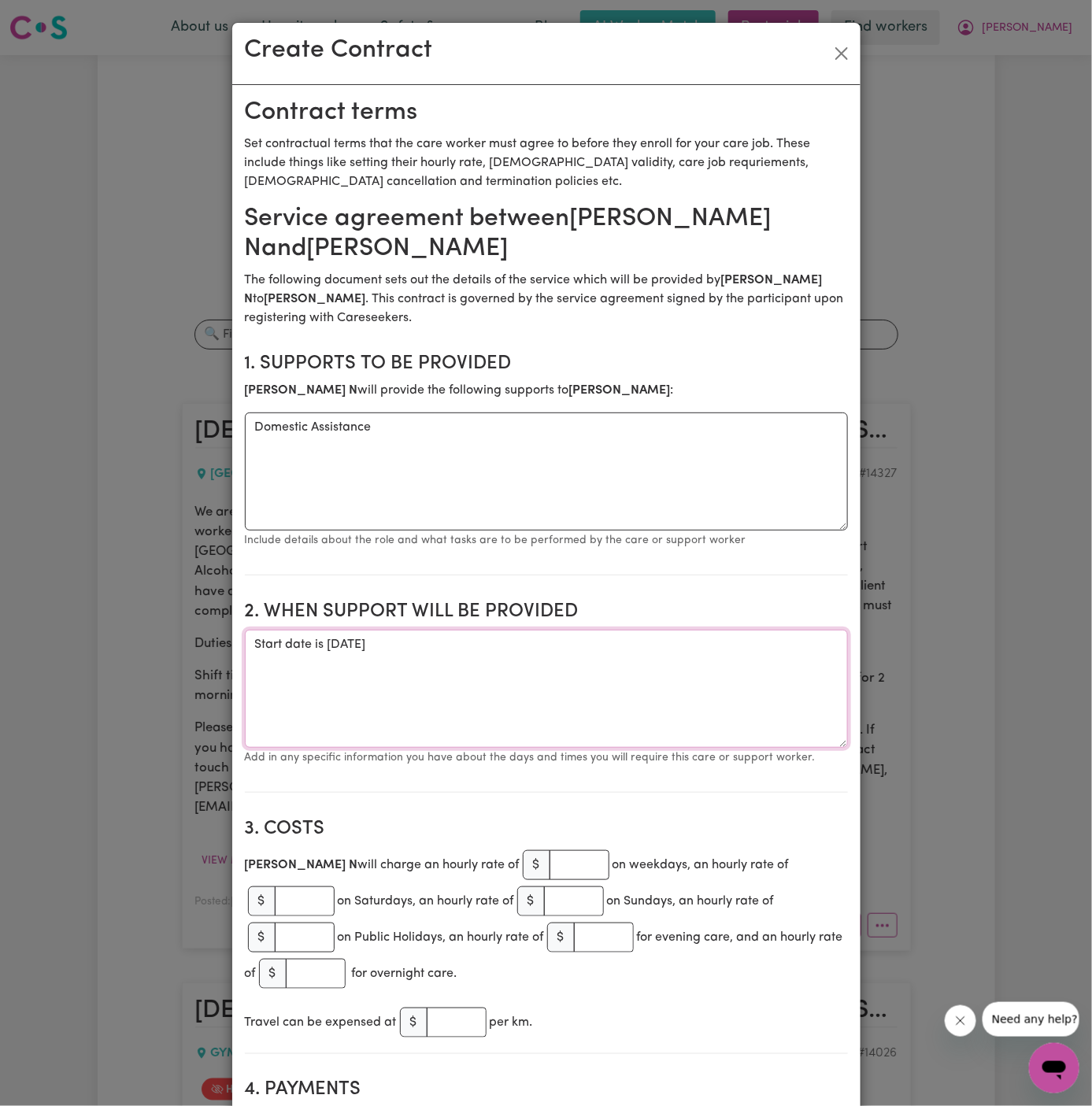
click at [338, 630] on textarea "Start date is Wednesday 30 September 2025" at bounding box center [546, 689] width 603 height 118
click at [386, 630] on textarea "Start date is Tuesday 30 September 2025" at bounding box center [546, 689] width 603 height 118
click at [481, 632] on textarea "Start date is Tuesday 14 September 2025" at bounding box center [546, 689] width 603 height 118
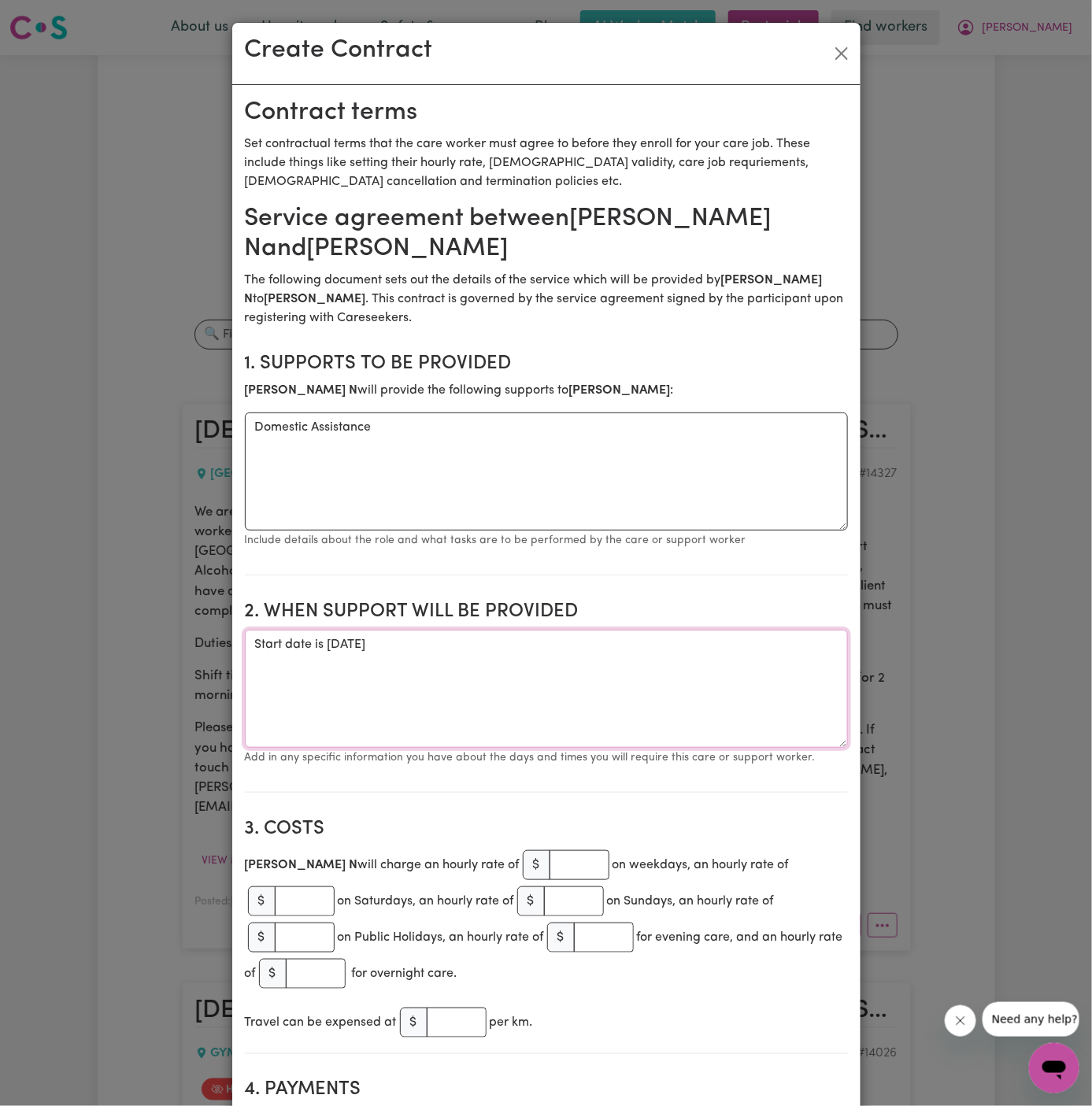
click at [563, 630] on textarea "Start date is Tuesday 14 September 2025" at bounding box center [546, 689] width 603 height 118
click at [432, 630] on textarea "Start date is Tuesday 14 September 2025" at bounding box center [546, 689] width 603 height 118
type textarea "Start date is Tuesday 14 October 2025"
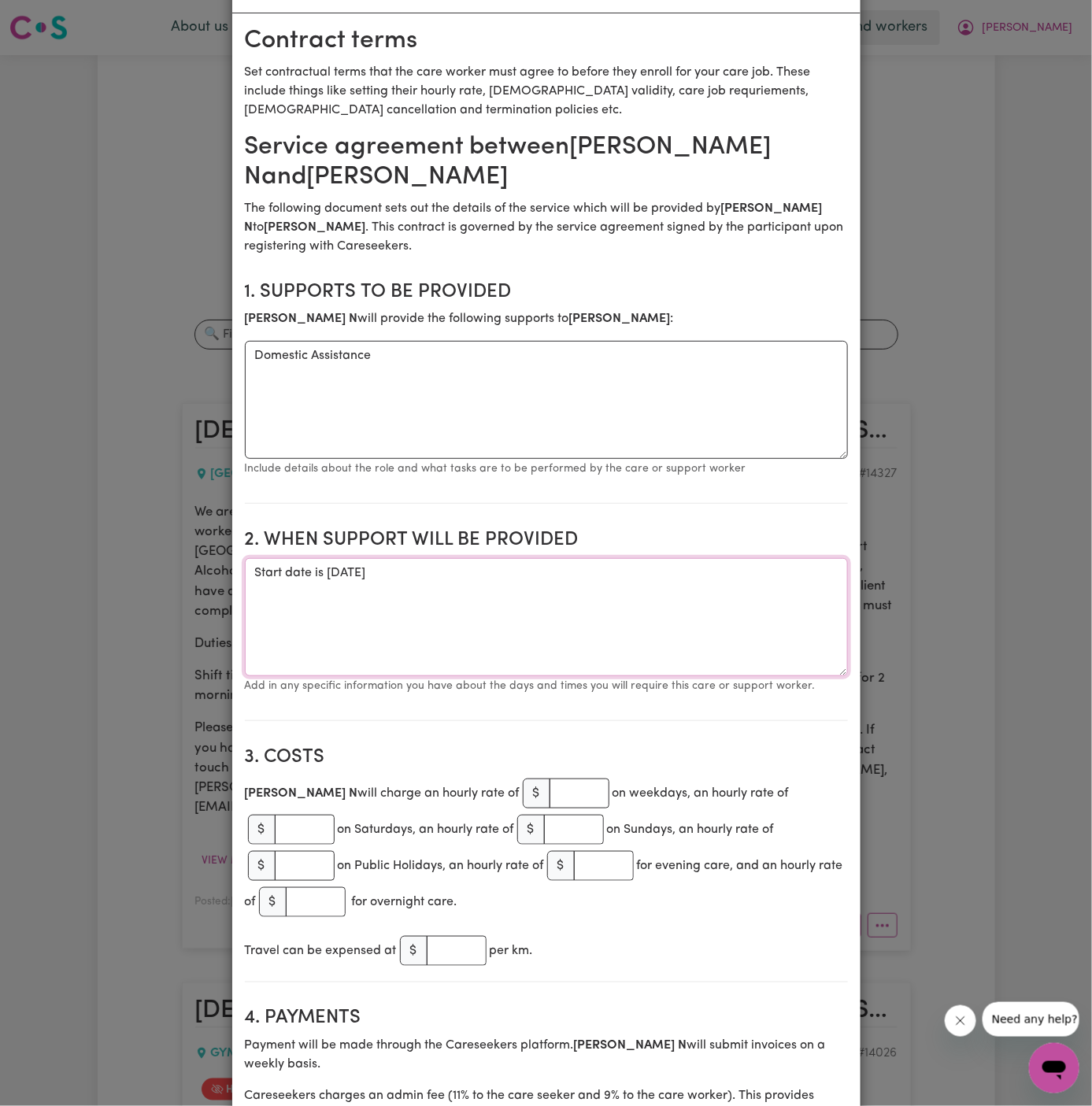
scroll to position [0, 0]
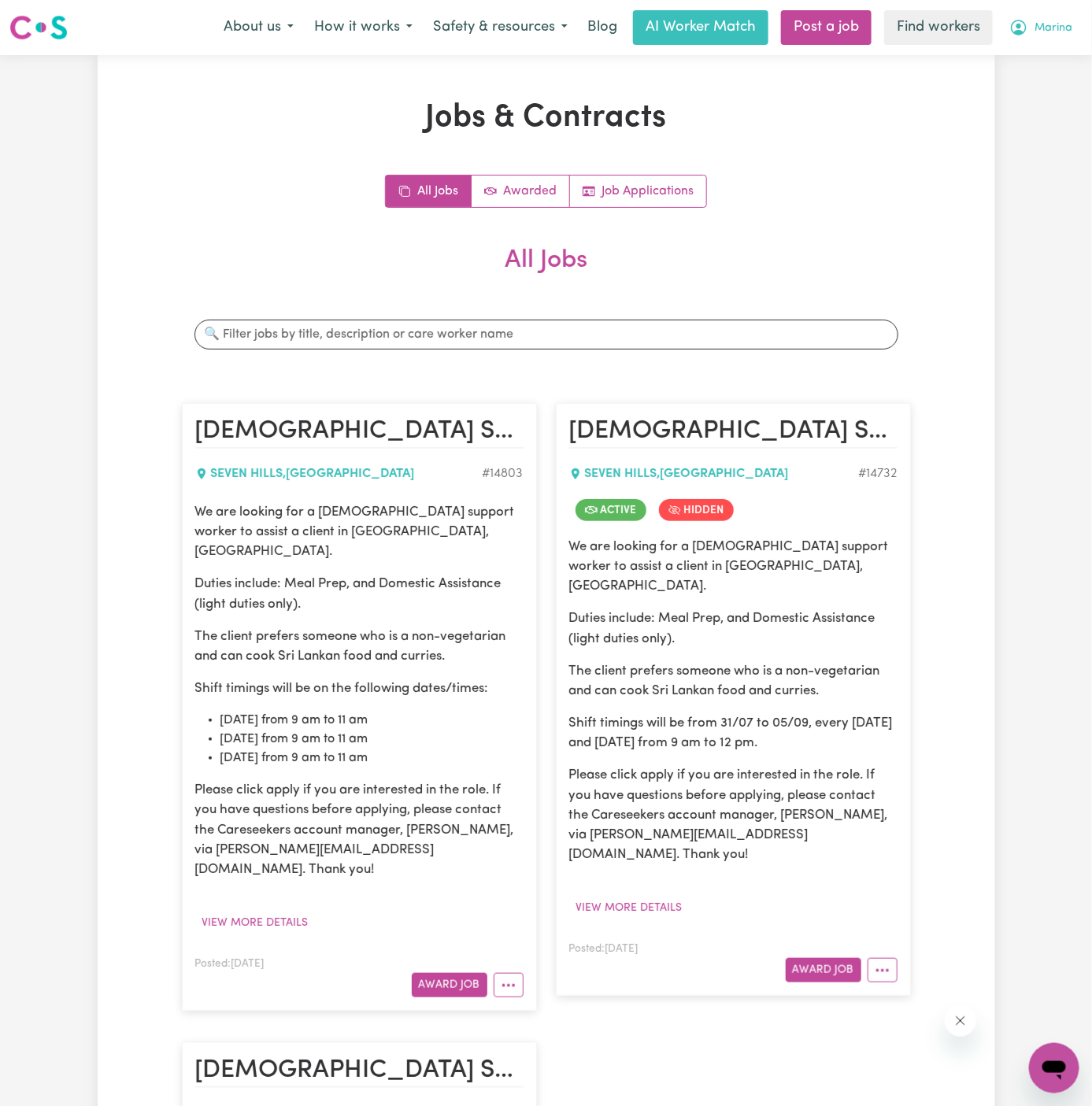
click at [1055, 24] on span "Marina" at bounding box center [1053, 27] width 38 height 17
click at [1055, 81] on link "Logout" at bounding box center [1019, 90] width 124 height 30
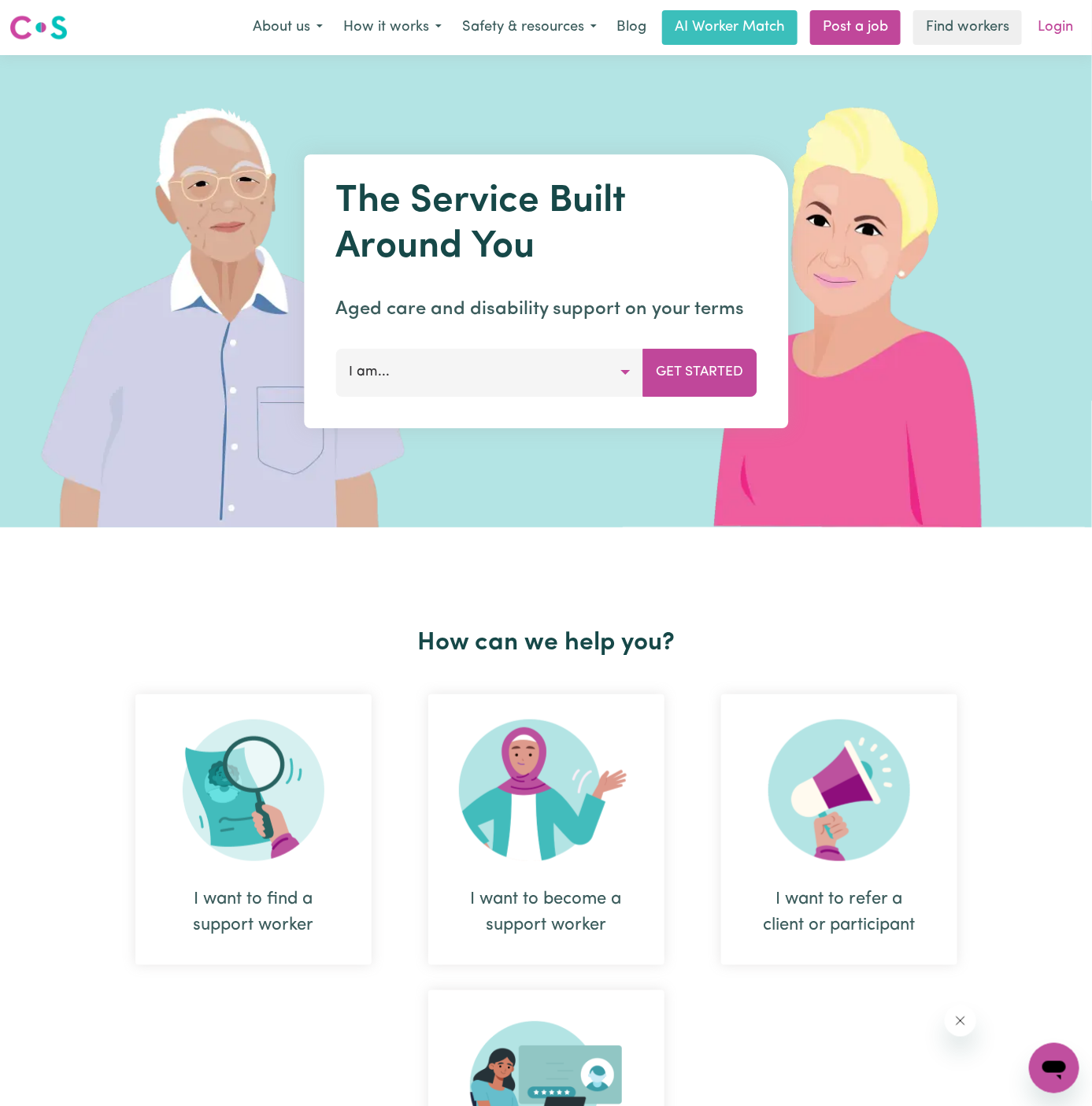
click at [1052, 27] on link "Login" at bounding box center [1055, 27] width 54 height 35
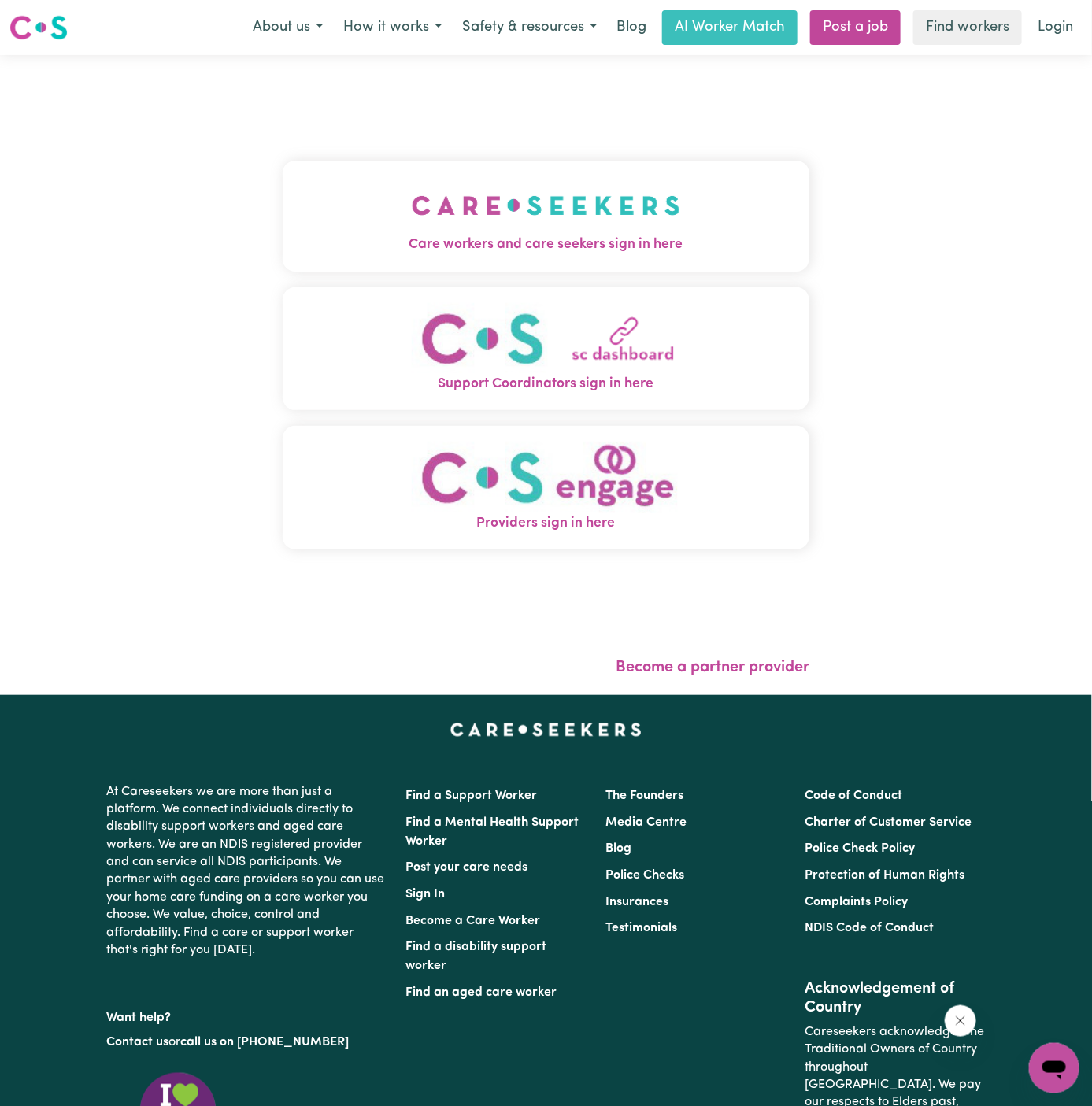
click at [510, 259] on button "Care workers and care seekers sign in here" at bounding box center [546, 216] width 527 height 110
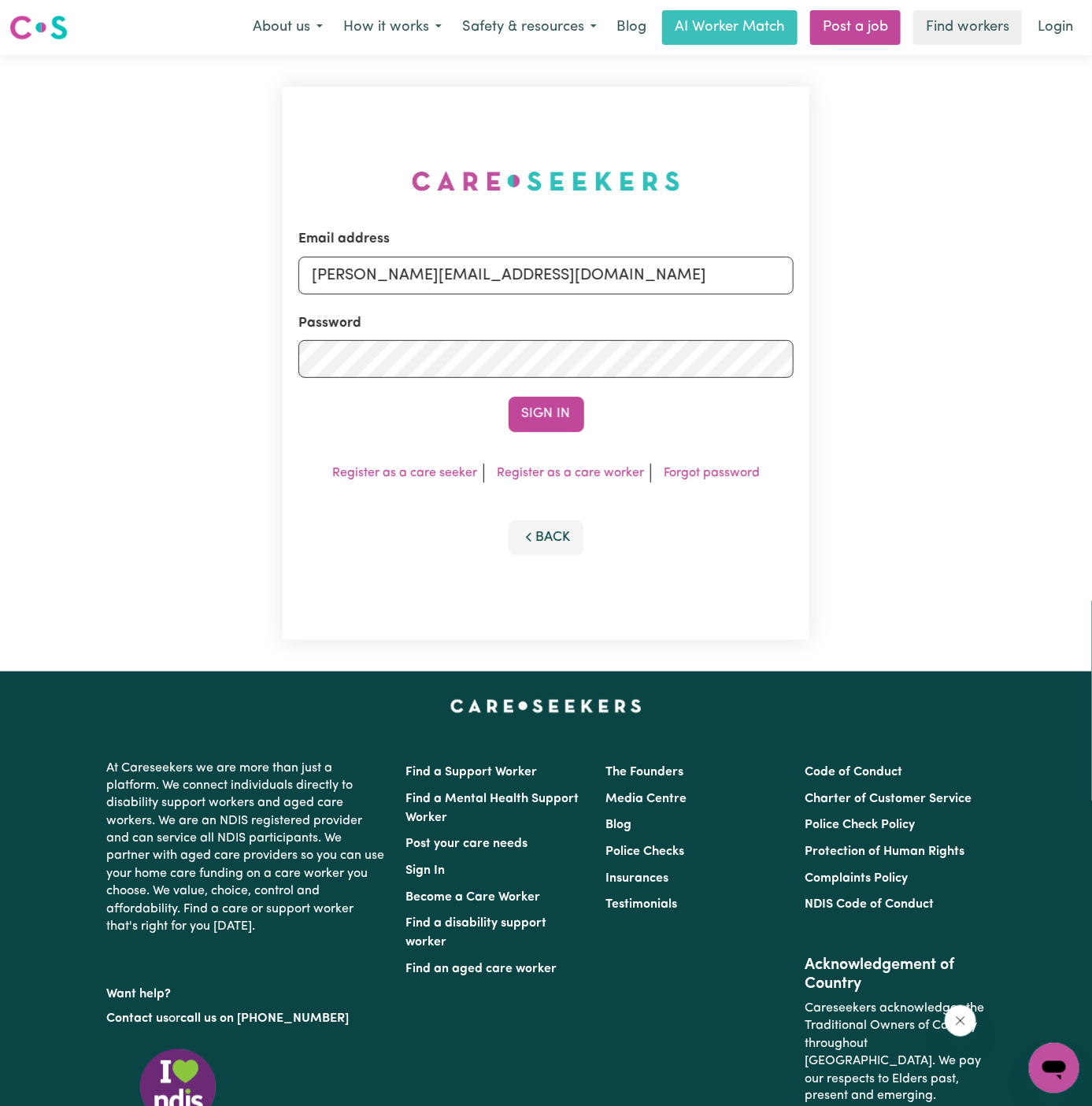
click at [510, 259] on div "Email address [PERSON_NAME][EMAIL_ADDRESS][DOMAIN_NAME] Password Sign In Regist…" at bounding box center [546, 363] width 527 height 554
click at [573, 281] on input "[PERSON_NAME][EMAIL_ADDRESS][DOMAIN_NAME]" at bounding box center [546, 275] width 495 height 38
drag, startPoint x: 394, startPoint y: 269, endPoint x: 1017, endPoint y: 269, distance: 623.0
click at [1017, 269] on div "Email address [EMAIL_ADDRESS][DOMAIN_NAME] Password Sign In Register as a care …" at bounding box center [546, 363] width 1092 height 616
type input "[EMAIL_ADDRESS][DOMAIN_NAME]"
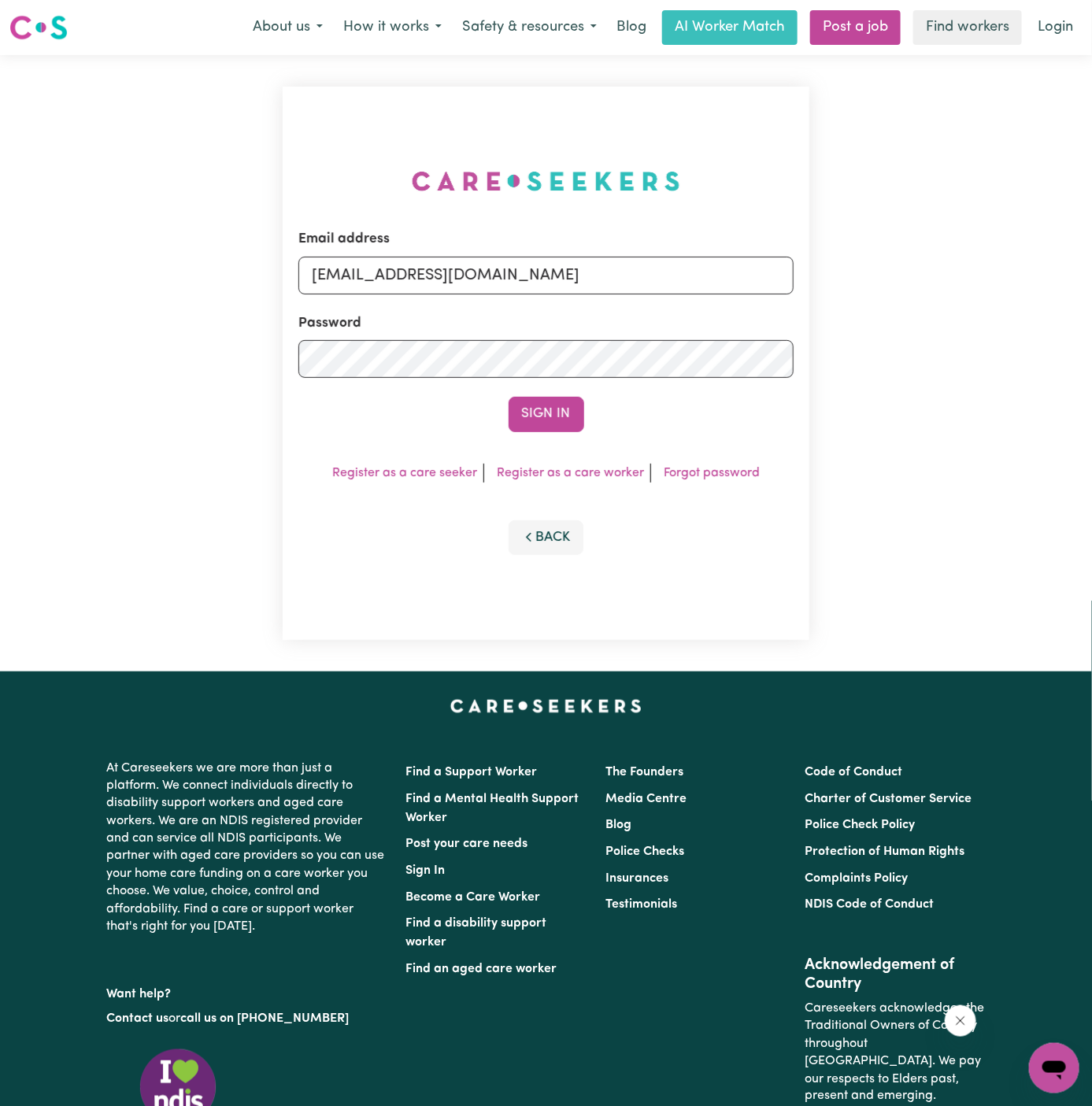
click at [508, 397] on button "Sign In" at bounding box center [546, 414] width 75 height 35
